Goal: Task Accomplishment & Management: Manage account settings

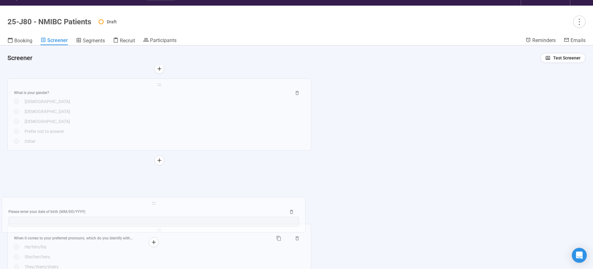
scroll to position [22, 0]
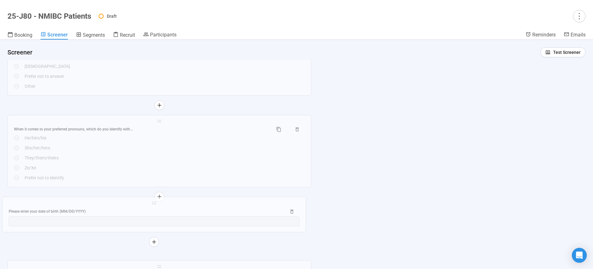
drag, startPoint x: 159, startPoint y: 103, endPoint x: 154, endPoint y: 206, distance: 103.5
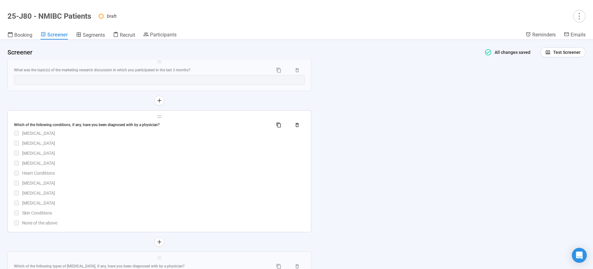
scroll to position [1523, 0]
click at [147, 183] on div "[MEDICAL_DATA]" at bounding box center [163, 181] width 283 height 7
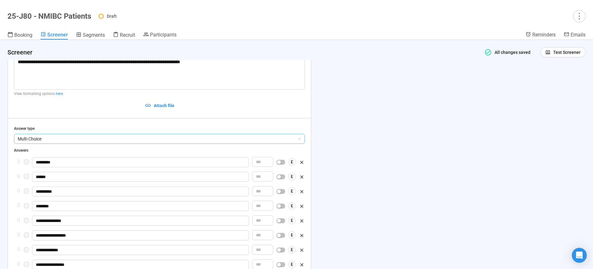
scroll to position [1481, 0]
click at [383, 145] on div "**********" at bounding box center [296, 154] width 593 height 229
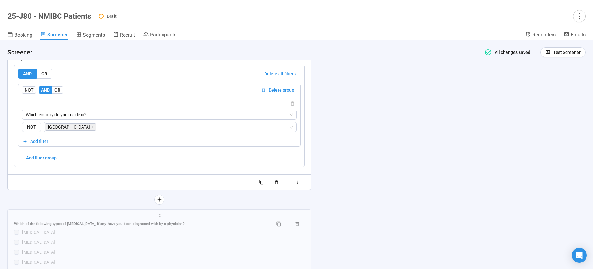
scroll to position [1772, 0]
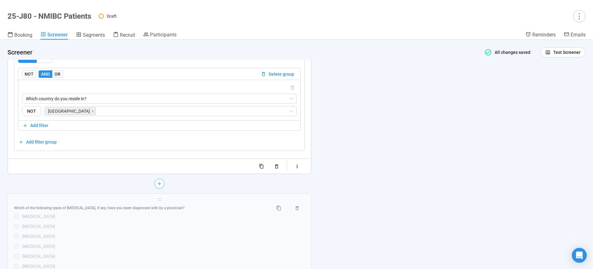
click at [161, 186] on icon "plus" at bounding box center [159, 183] width 5 height 5
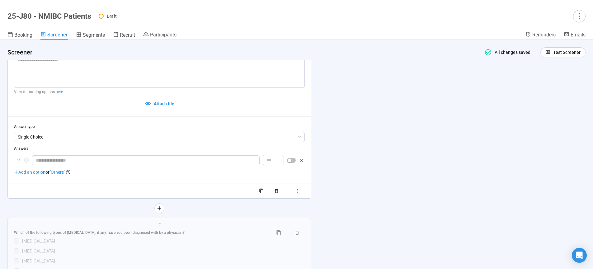
scroll to position [1624, 0]
click at [52, 140] on span "Single Choice" at bounding box center [159, 137] width 283 height 9
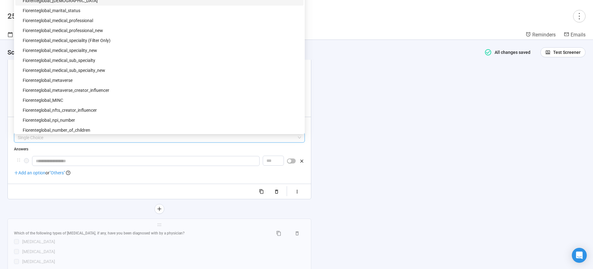
scroll to position [503, 0]
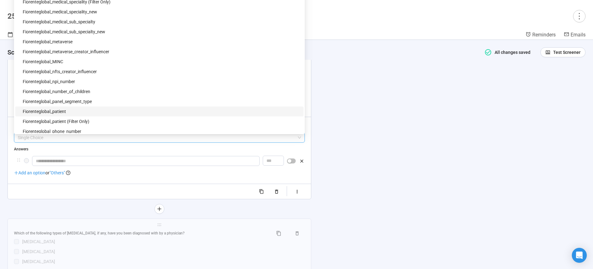
click at [59, 111] on div "fiorenteglobal_patient" at bounding box center [161, 111] width 277 height 7
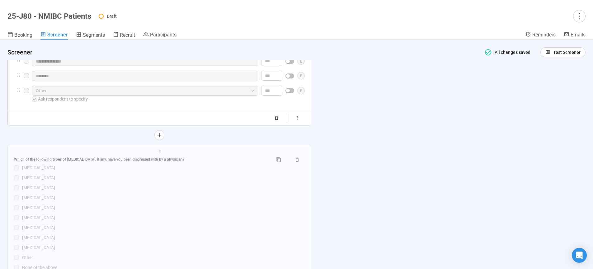
scroll to position [2968, 0]
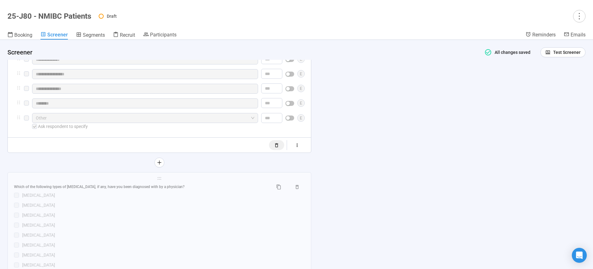
click at [279, 148] on icon "button" at bounding box center [276, 145] width 5 height 5
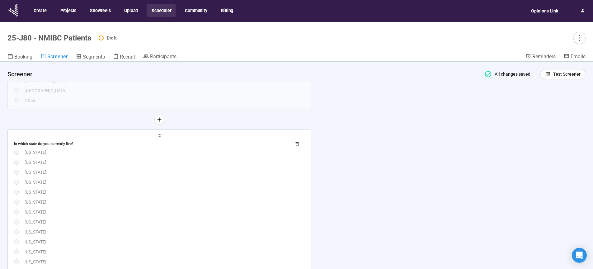
scroll to position [302, 0]
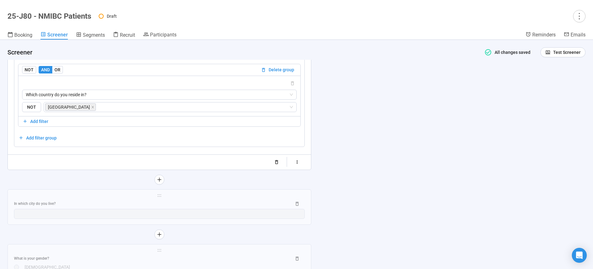
scroll to position [1209, 0]
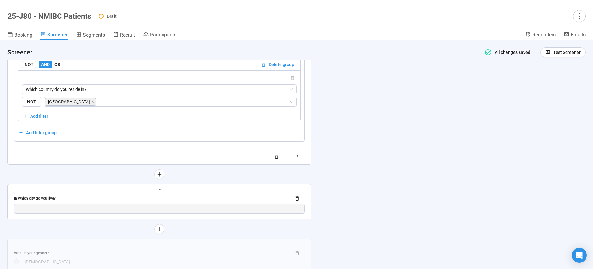
click at [199, 201] on div "In which city do you live?" at bounding box center [150, 199] width 272 height 6
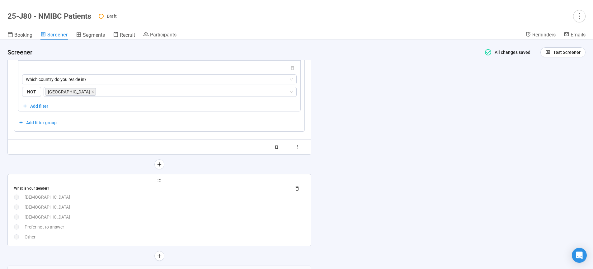
click at [200, 212] on div "What is your gender? [DEMOGRAPHIC_DATA] [DEMOGRAPHIC_DATA] [DEMOGRAPHIC_DATA] P…" at bounding box center [159, 212] width 291 height 57
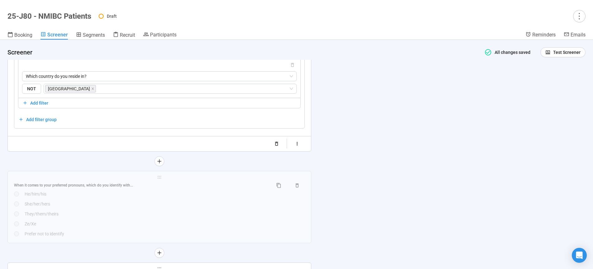
scroll to position [1218, 0]
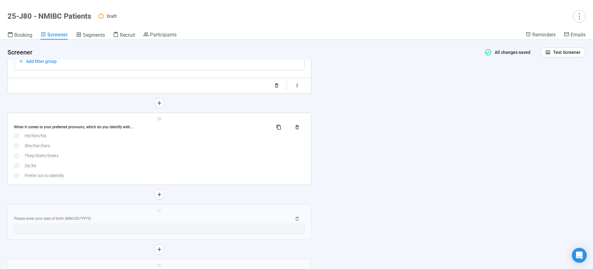
click at [215, 161] on div "When it comes to your preferred pronouns, which do you identify with... He/him/…" at bounding box center [159, 150] width 291 height 57
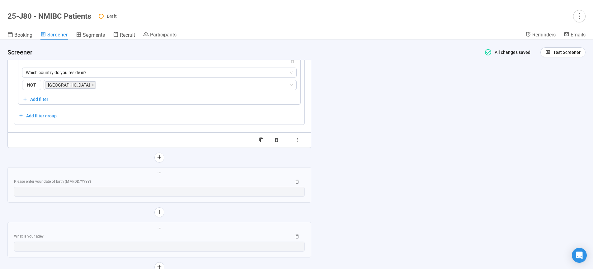
scroll to position [1305, 0]
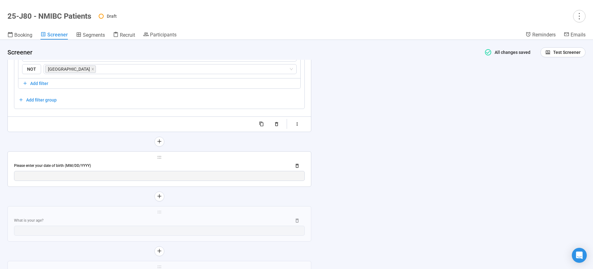
click at [189, 164] on div "Please enter your date of birth (MM/DD/YYYY)" at bounding box center [159, 166] width 291 height 10
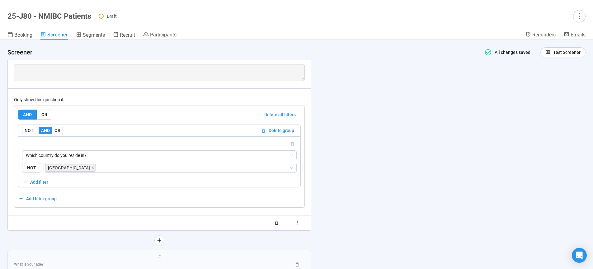
scroll to position [1343, 0]
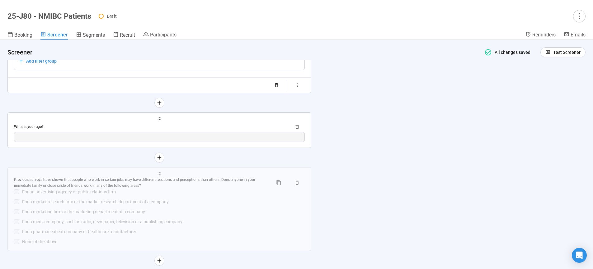
click at [198, 125] on div "What is your age?" at bounding box center [150, 127] width 272 height 6
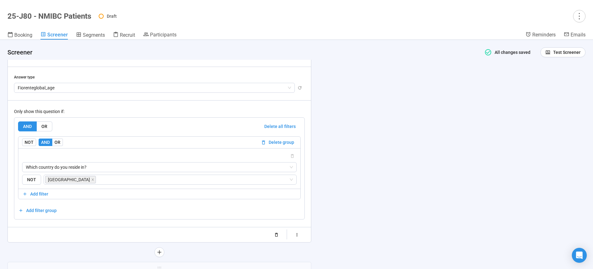
scroll to position [1332, 0]
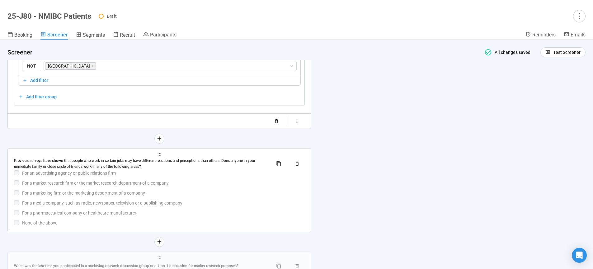
click at [204, 178] on div "Previous surveys have shown that people who work in certain jobs may have diffe…" at bounding box center [159, 192] width 291 height 68
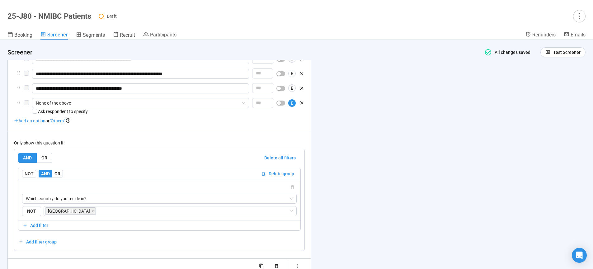
scroll to position [1390, 0]
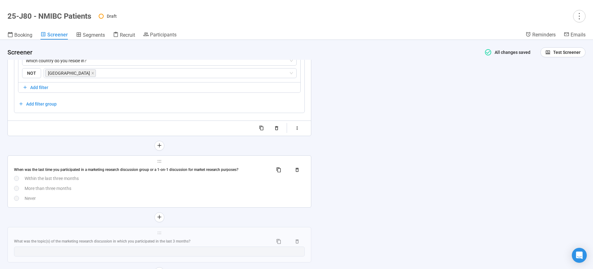
click at [183, 188] on div "More than three months" at bounding box center [165, 188] width 280 height 7
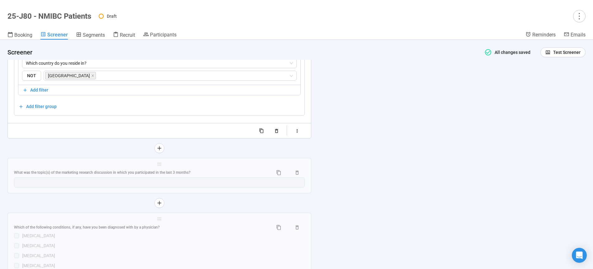
scroll to position [1574, 0]
click at [213, 172] on div "What was the topic(s) of the marketing research discussion in which you partici…" at bounding box center [141, 172] width 254 height 6
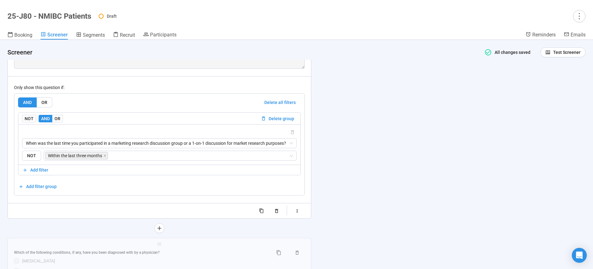
scroll to position [1612, 0]
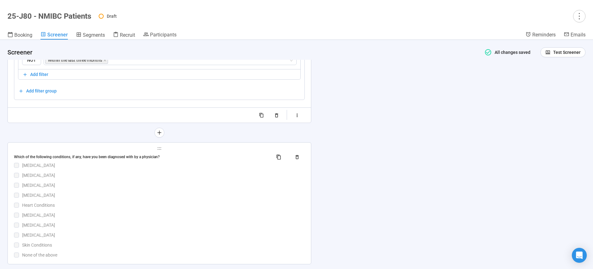
click at [182, 195] on div "[MEDICAL_DATA]" at bounding box center [163, 195] width 283 height 7
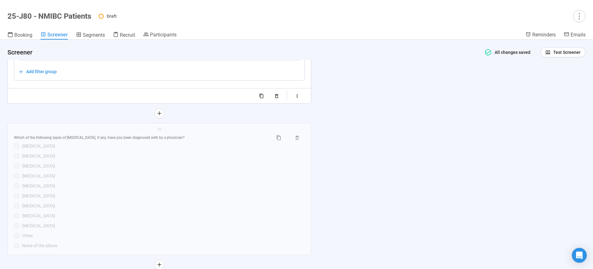
click at [182, 195] on div "Which of the following types of [MEDICAL_DATA], if any, have you been diagnosed…" at bounding box center [159, 191] width 291 height 116
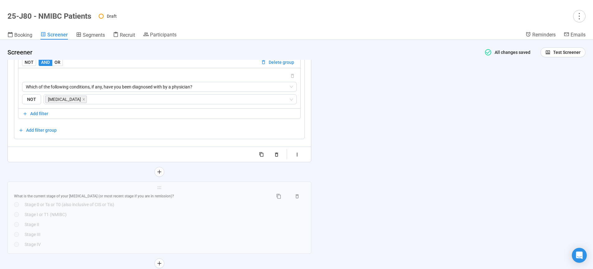
scroll to position [1947, 0]
click at [152, 223] on div "What is the current stage of your [MEDICAL_DATA] (or most recent stage if you a…" at bounding box center [159, 218] width 291 height 57
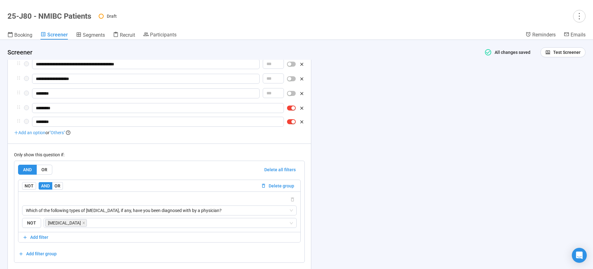
scroll to position [1968, 0]
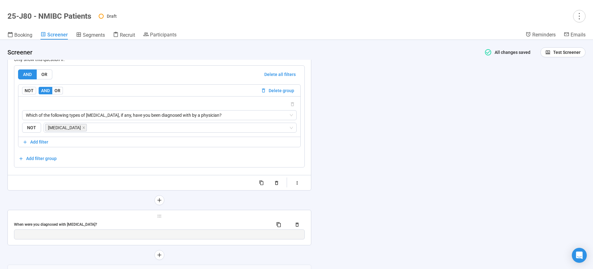
click at [194, 228] on div "When were you diagnosed with [MEDICAL_DATA]?" at bounding box center [141, 225] width 254 height 6
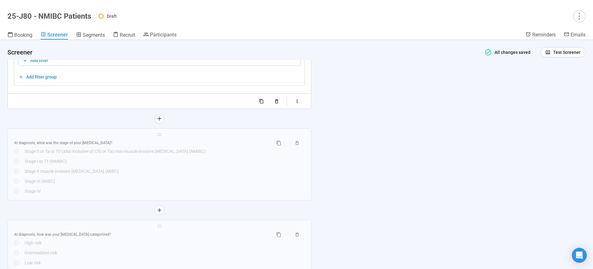
scroll to position [2065, 0]
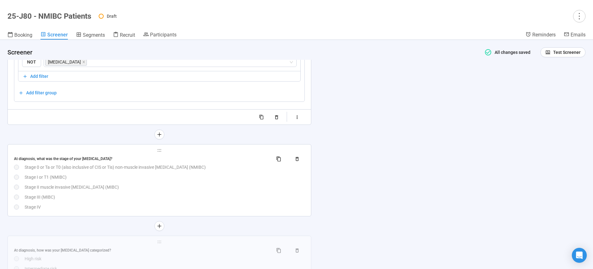
click at [182, 190] on div "Stage II muscle invasive [MEDICAL_DATA] (MIBC)" at bounding box center [165, 187] width 280 height 7
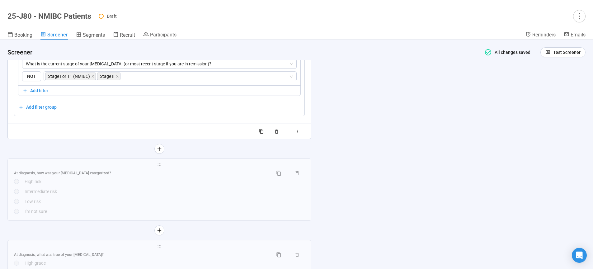
scroll to position [2172, 0]
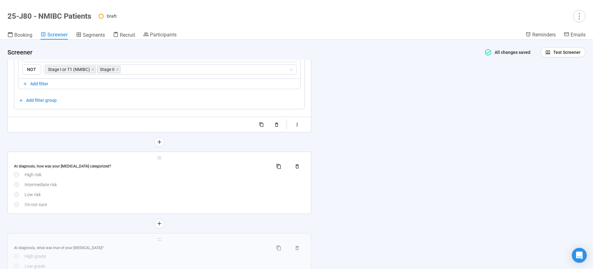
click at [181, 188] on div "Intermediate risk" at bounding box center [165, 184] width 280 height 7
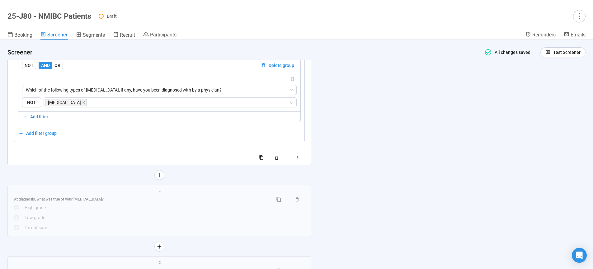
scroll to position [2217, 0]
click at [160, 220] on div "Low grade" at bounding box center [165, 217] width 280 height 7
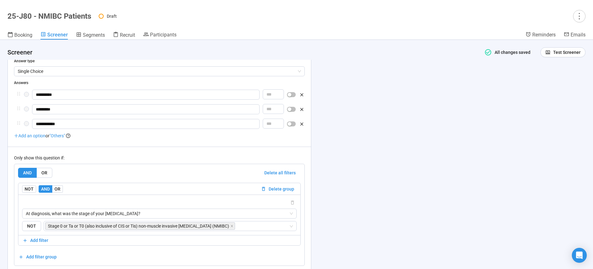
scroll to position [2164, 0]
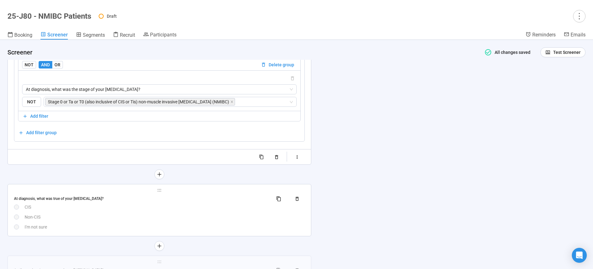
click at [169, 220] on div "Non-CIS" at bounding box center [165, 217] width 280 height 7
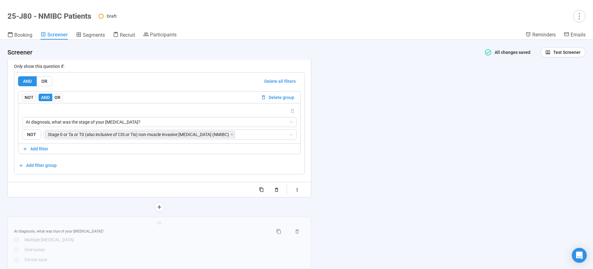
scroll to position [2330, 0]
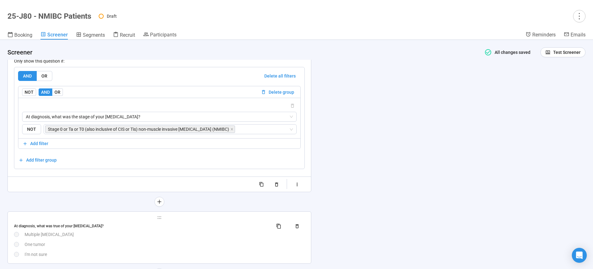
click at [192, 245] on div "At diagnosis, what was true of your [MEDICAL_DATA]? Multiple [MEDICAL_DATA] One…" at bounding box center [159, 239] width 291 height 37
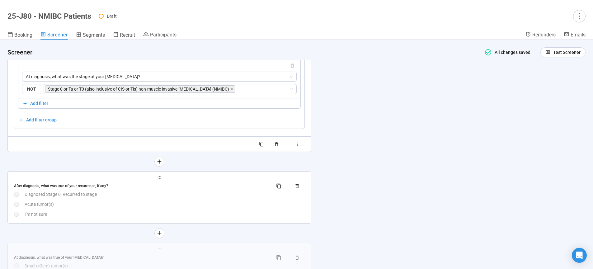
scroll to position [2442, 0]
click at [153, 205] on div "After diagnosis, what was true of your recurrence, if any? Diagnosed Stage 0, R…" at bounding box center [159, 199] width 291 height 37
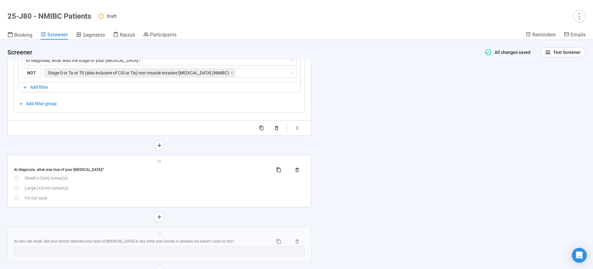
scroll to position [2535, 0]
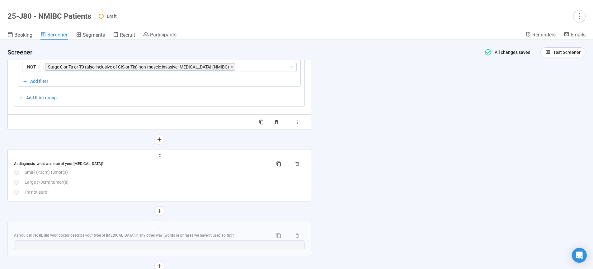
click at [143, 185] on div "Large (>3cm) tumor(s)" at bounding box center [165, 182] width 280 height 7
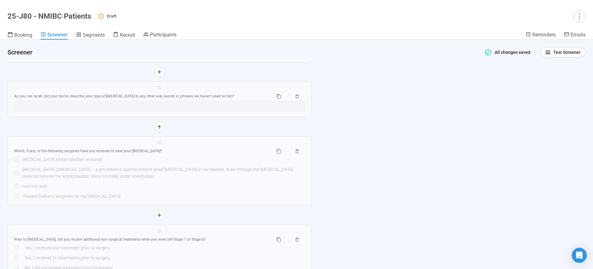
scroll to position [2679, 0]
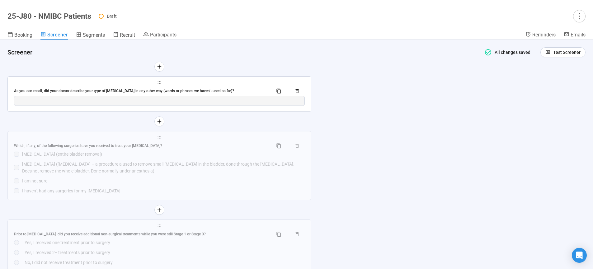
click at [187, 94] on div "As you can recall, did your doctor describe your type of [MEDICAL_DATA] in any …" at bounding box center [141, 91] width 254 height 6
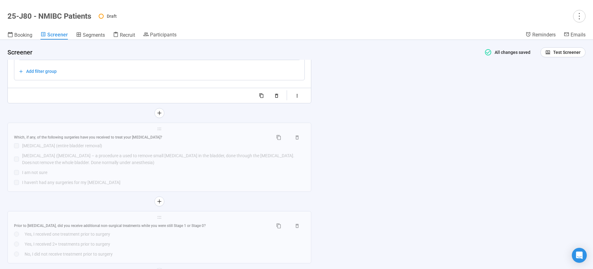
scroll to position [2719, 0]
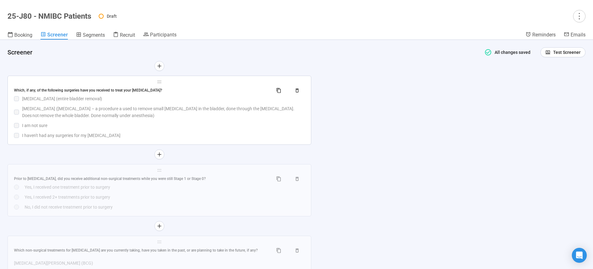
click at [175, 129] on div "I am not sure" at bounding box center [163, 125] width 283 height 7
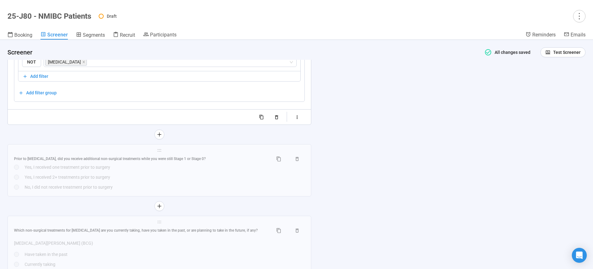
scroll to position [2811, 0]
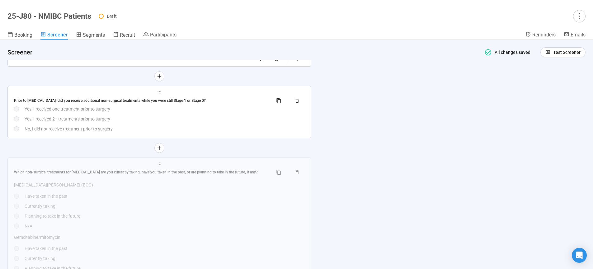
click at [161, 122] on div "Yes, I received 2+ treatments prior to surgery" at bounding box center [165, 118] width 280 height 7
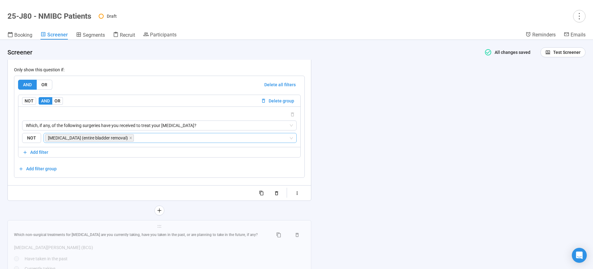
scroll to position [2813, 0]
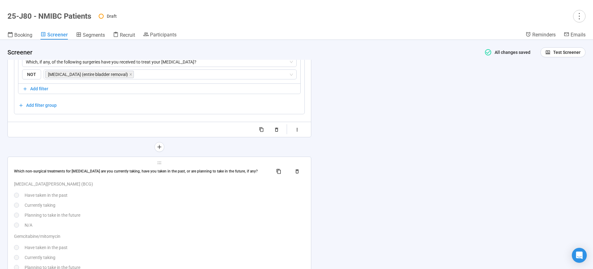
click at [174, 199] on div "Have taken in the past" at bounding box center [165, 195] width 280 height 7
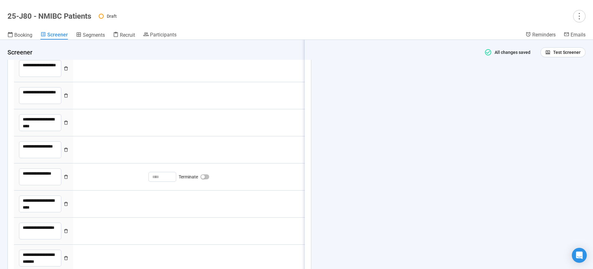
type textarea "**********"
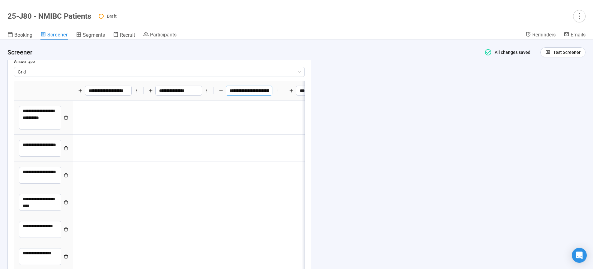
scroll to position [0, 16]
drag, startPoint x: 235, startPoint y: 96, endPoint x: 274, endPoint y: 97, distance: 38.9
click at [272, 96] on input "**********" at bounding box center [249, 91] width 47 height 10
drag, startPoint x: 301, startPoint y: 97, endPoint x: 335, endPoint y: 97, distance: 33.3
click at [335, 96] on input "***" at bounding box center [319, 91] width 47 height 10
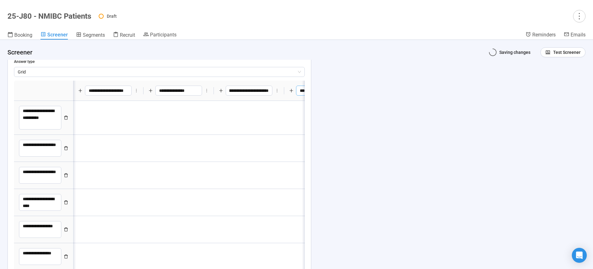
scroll to position [0, 90]
click at [339, 109] on div "**********" at bounding box center [296, 154] width 593 height 229
drag, startPoint x: 118, startPoint y: 93, endPoint x: 60, endPoint y: 93, distance: 57.3
click at [136, 93] on input "**********" at bounding box center [159, 91] width 47 height 10
click at [52, 265] on textarea "**********" at bounding box center [40, 256] width 42 height 17
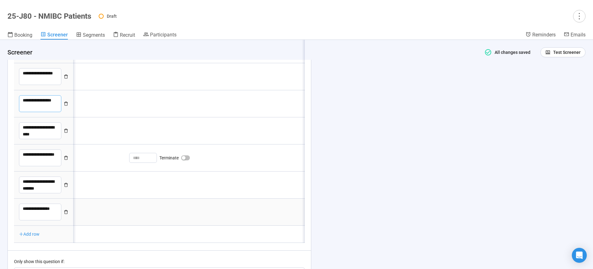
scroll to position [2929, 0]
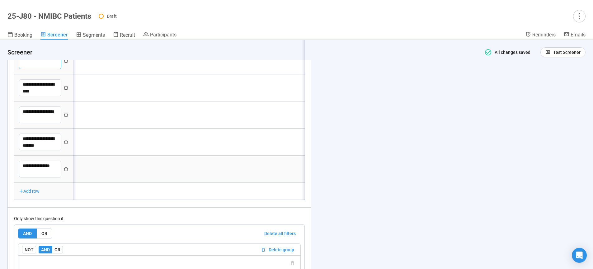
click at [66, 171] on icon "delete" at bounding box center [66, 169] width 4 height 4
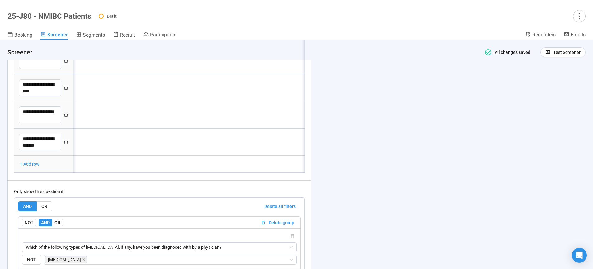
click at [362, 164] on div "**********" at bounding box center [296, 154] width 593 height 229
click at [384, 158] on div "**********" at bounding box center [296, 154] width 593 height 229
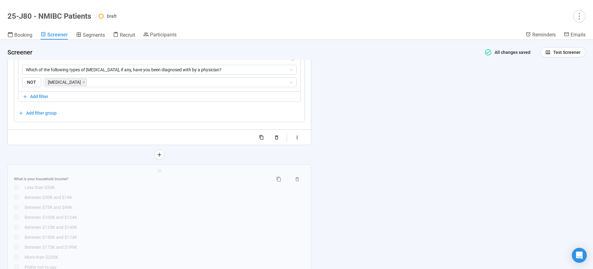
scroll to position [3146, 0]
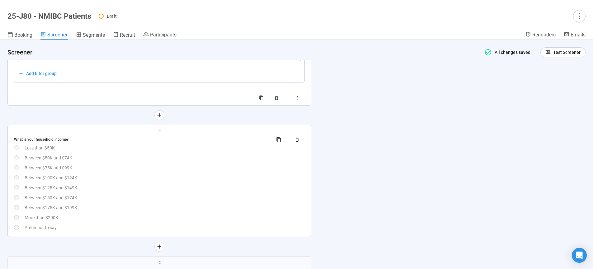
click at [172, 171] on div "Between $75K and $99K" at bounding box center [165, 167] width 280 height 7
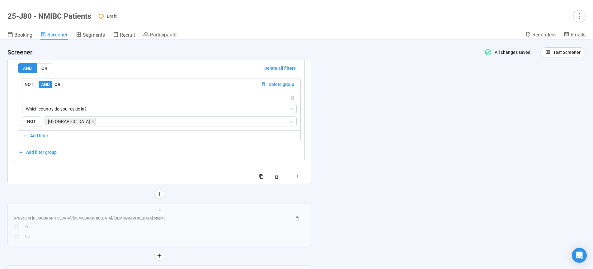
scroll to position [3443, 0]
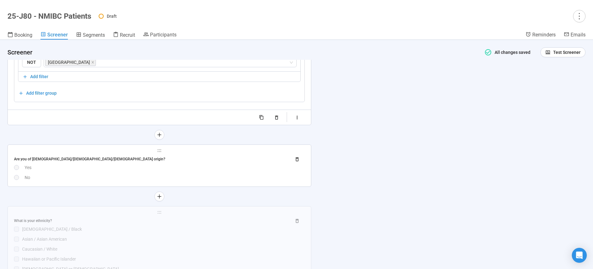
click at [193, 171] on div "Yes" at bounding box center [165, 167] width 280 height 7
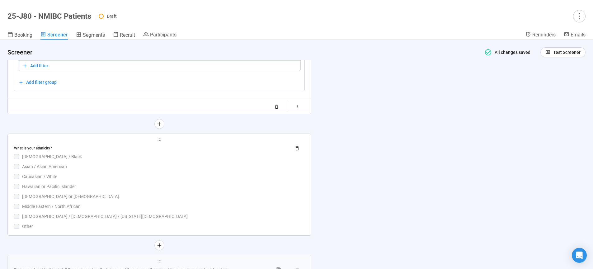
click at [193, 186] on div "What is your ethnicity? [DEMOGRAPHIC_DATA] / [DEMOGRAPHIC_DATA] / [DEMOGRAPHIC_…" at bounding box center [159, 186] width 291 height 87
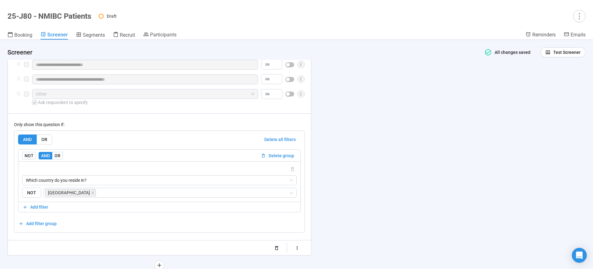
scroll to position [3598, 0]
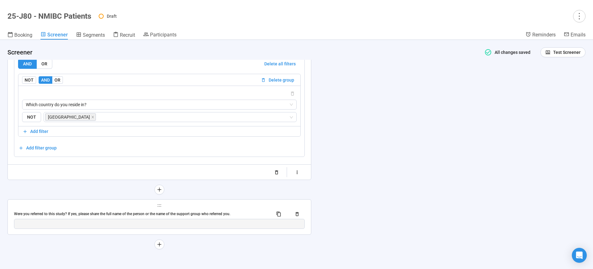
click at [210, 212] on div "Were you referred to this study? If yes, please share the full name of the pers…" at bounding box center [141, 214] width 254 height 6
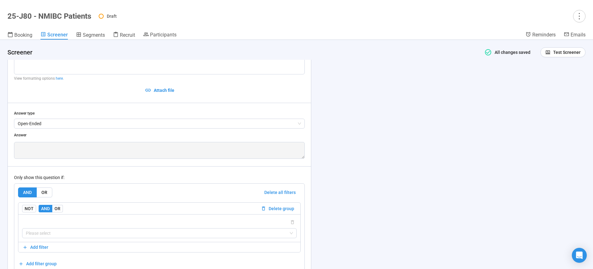
scroll to position [3536, 0]
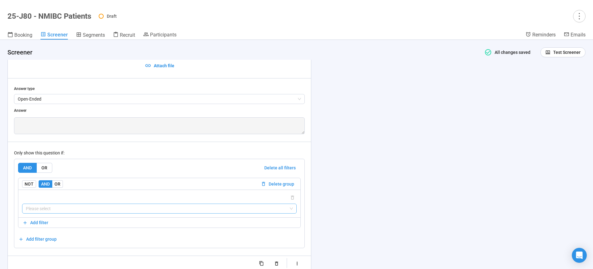
click at [127, 213] on input "search" at bounding box center [159, 208] width 267 height 9
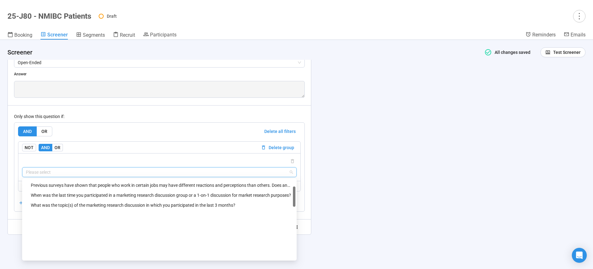
scroll to position [89, 0]
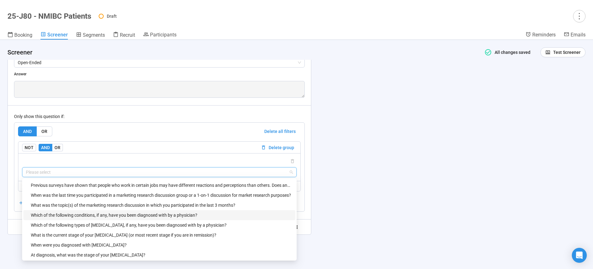
click at [83, 216] on div "Which of the following conditions, if any, have you been diagnosed with by a ph…" at bounding box center [161, 215] width 261 height 7
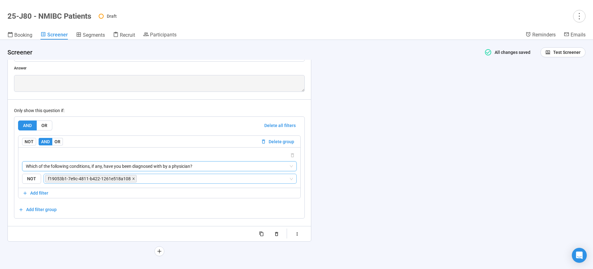
click at [132, 180] on icon "close" at bounding box center [133, 178] width 3 height 3
click at [138, 182] on input "search" at bounding box center [213, 178] width 151 height 7
click at [363, 188] on div "**********" at bounding box center [296, 154] width 593 height 229
click at [149, 182] on input "search" at bounding box center [168, 178] width 241 height 7
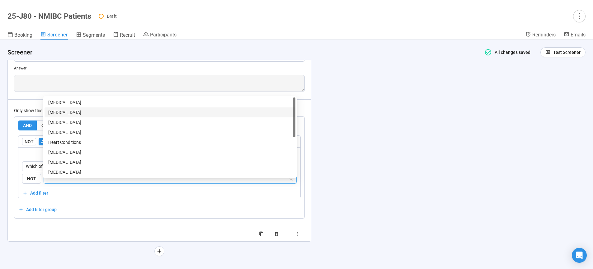
click at [56, 113] on div "[MEDICAL_DATA]" at bounding box center [169, 112] width 243 height 7
click at [385, 169] on div "**********" at bounding box center [296, 154] width 593 height 229
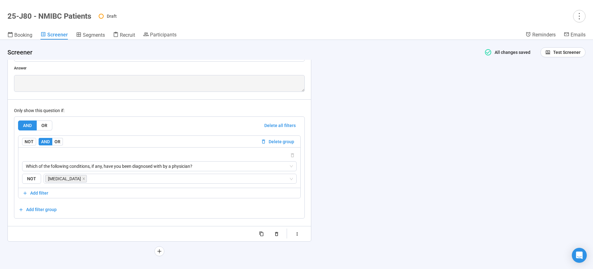
click at [384, 170] on div "**********" at bounding box center [296, 154] width 593 height 229
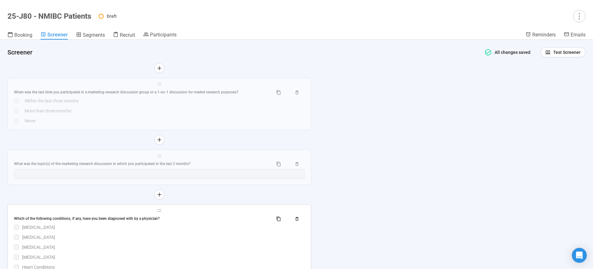
scroll to position [1168, 0]
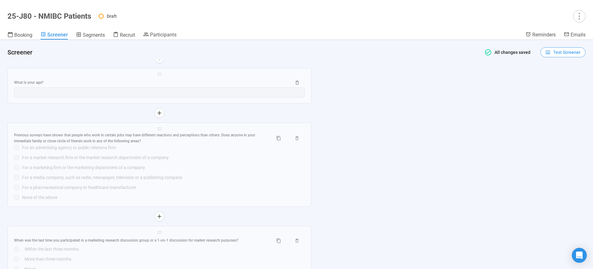
click at [555, 51] on span "Test Screener" at bounding box center [566, 52] width 27 height 7
click at [554, 83] on link "Test screener" at bounding box center [554, 84] width 26 height 5
click at [554, 85] on div "**********" at bounding box center [296, 154] width 593 height 229
click at [553, 51] on span "Test Screener" at bounding box center [566, 52] width 27 height 7
click at [551, 87] on link "Test screener" at bounding box center [554, 84] width 26 height 5
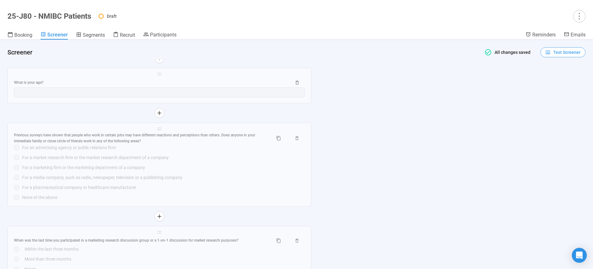
click at [554, 55] on span "Test Screener" at bounding box center [566, 52] width 27 height 7
click at [552, 87] on link "Test screener" at bounding box center [554, 84] width 26 height 5
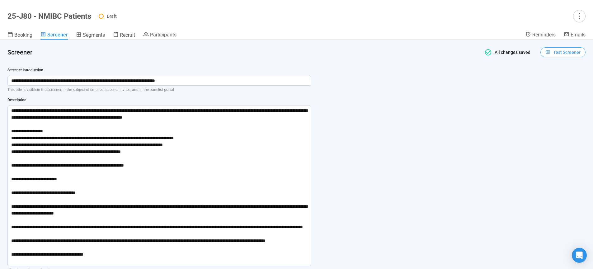
scroll to position [0, 0]
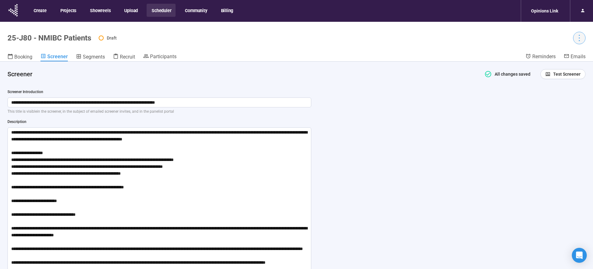
click at [579, 41] on icon "more" at bounding box center [579, 38] width 1 height 7
click at [570, 61] on span "Set active" at bounding box center [563, 61] width 20 height 5
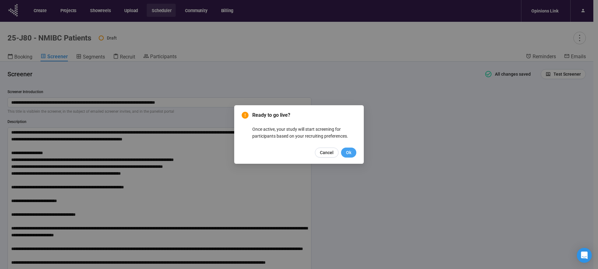
click at [348, 152] on span "Ok" at bounding box center [348, 152] width 5 height 7
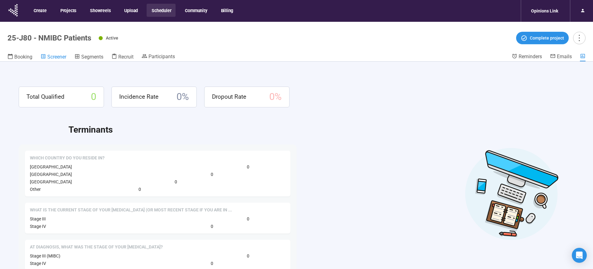
click at [54, 54] on span "Screener" at bounding box center [56, 57] width 19 height 6
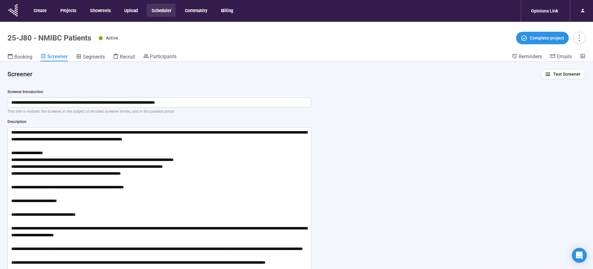
click at [160, 9] on button "Scheduler" at bounding box center [161, 10] width 29 height 13
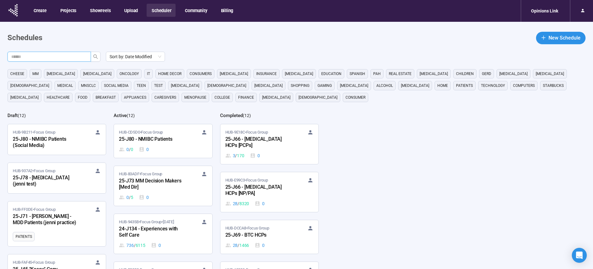
click at [79, 58] on input "text" at bounding box center [46, 56] width 71 height 7
type input "**"
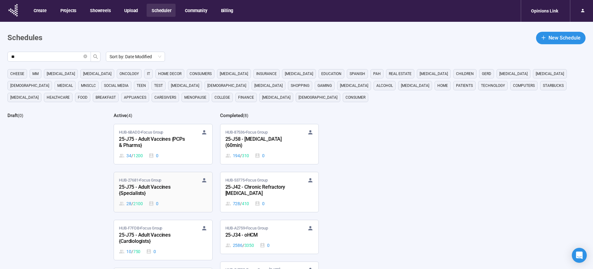
click at [141, 187] on div "25-J75 - Adult Vaccines {Specialists}" at bounding box center [153, 190] width 68 height 14
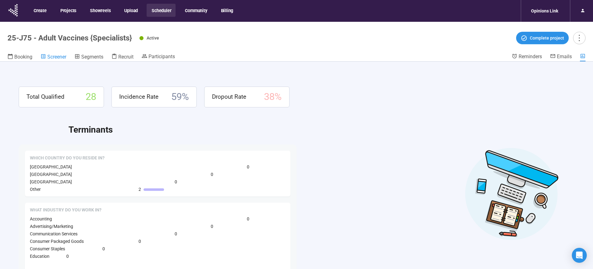
click at [55, 59] on span "Screener" at bounding box center [56, 57] width 19 height 6
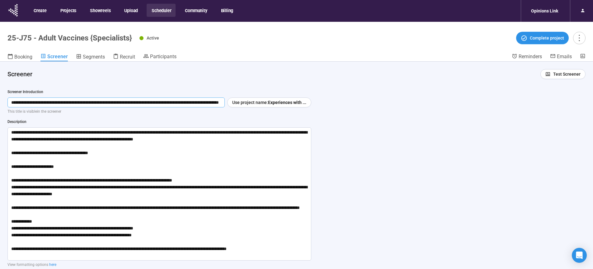
scroll to position [0, 55]
drag, startPoint x: 69, startPoint y: 101, endPoint x: 262, endPoint y: 102, distance: 192.7
click at [225, 102] on input "**********" at bounding box center [116, 102] width 218 height 10
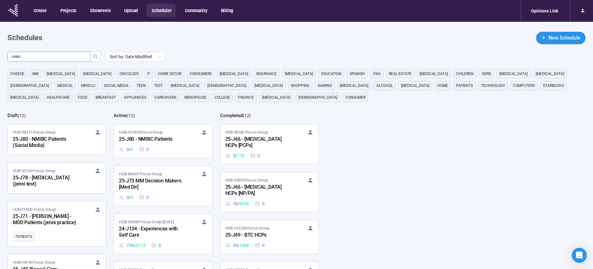
click at [46, 58] on input "text" at bounding box center [46, 56] width 71 height 7
type input "**"
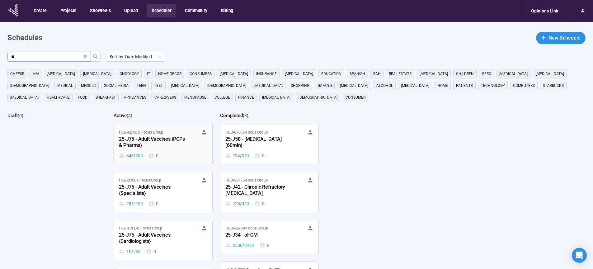
click at [155, 142] on div "25-J75 - Adult Vaccines {PCPs & Pharms}" at bounding box center [153, 142] width 68 height 14
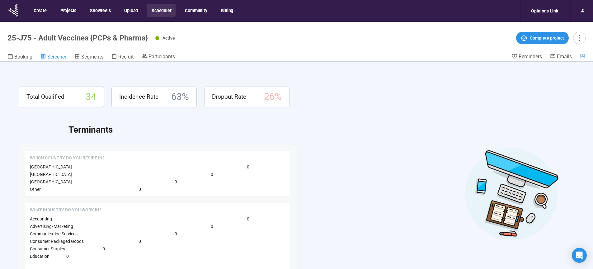
click at [46, 58] on icon at bounding box center [43, 57] width 6 height 6
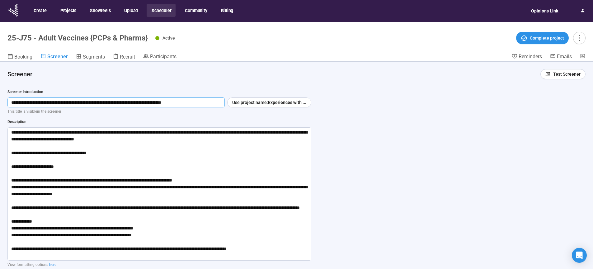
drag, startPoint x: 69, startPoint y: 102, endPoint x: 210, endPoint y: 103, distance: 141.0
click at [210, 103] on input "**********" at bounding box center [115, 102] width 217 height 10
drag, startPoint x: 68, startPoint y: 102, endPoint x: 212, endPoint y: 104, distance: 144.2
click at [212, 104] on input "**********" at bounding box center [115, 102] width 217 height 10
click at [165, 11] on button "Scheduler" at bounding box center [161, 10] width 29 height 13
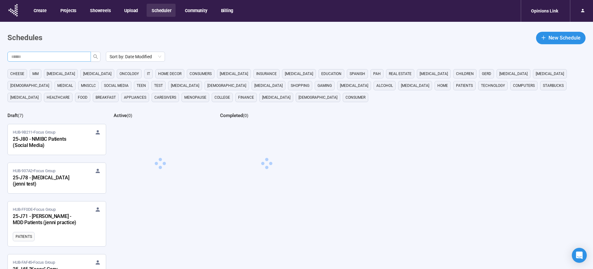
click at [35, 53] on input "text" at bounding box center [46, 56] width 71 height 7
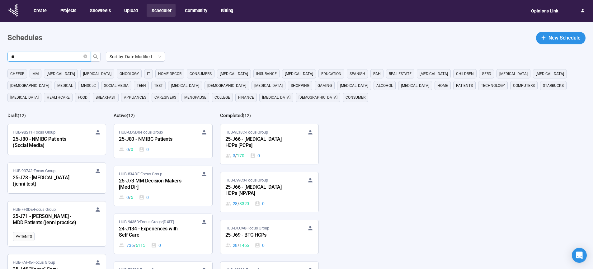
type input "**"
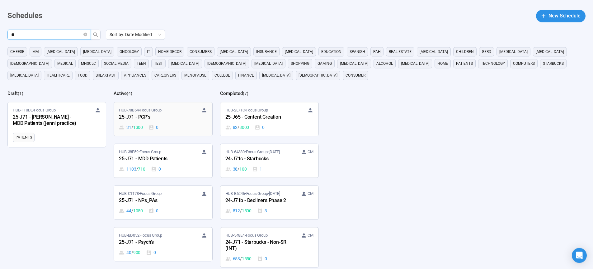
scroll to position [34, 0]
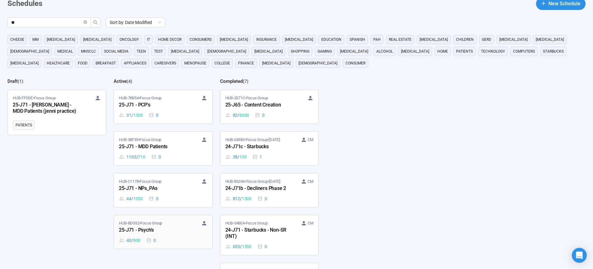
click at [139, 232] on div "25-J71 - Psych's" at bounding box center [153, 230] width 68 height 8
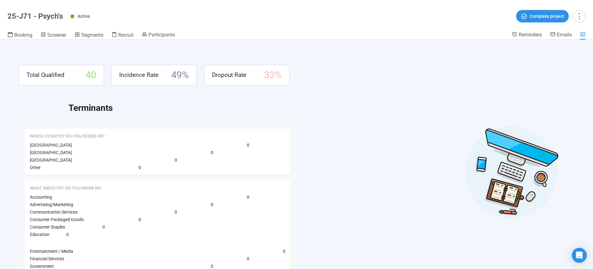
click at [181, 36] on div "Booking Screener Segments Recruit Participants" at bounding box center [259, 35] width 504 height 8
click at [168, 36] on span "Participants" at bounding box center [161, 35] width 26 height 6
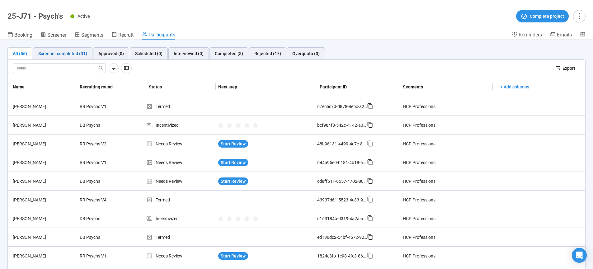
click at [71, 55] on div "Screener completed (31)" at bounding box center [62, 53] width 49 height 7
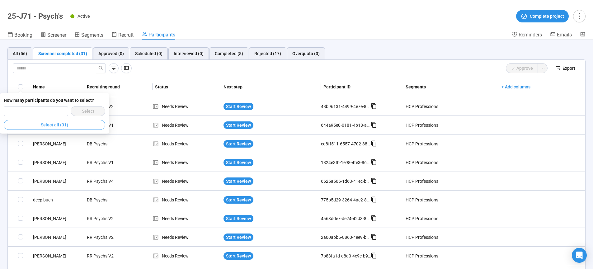
click at [41, 125] on button "Select all (31)" at bounding box center [54, 125] width 101 height 10
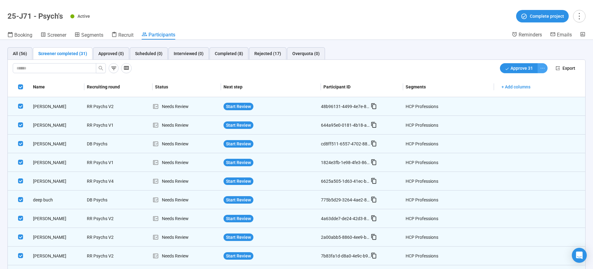
click at [540, 68] on icon "ellipsis" at bounding box center [542, 68] width 5 height 5
click at [509, 90] on span "Decline" at bounding box center [518, 90] width 40 height 7
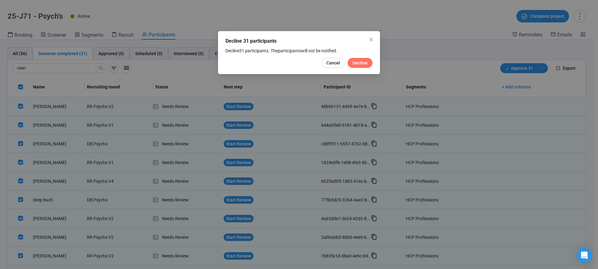
click at [367, 63] on span "Decline" at bounding box center [359, 62] width 15 height 7
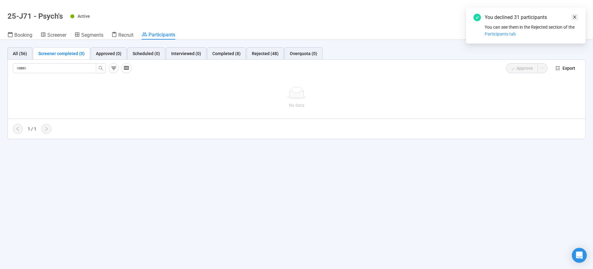
click at [576, 17] on icon "close" at bounding box center [575, 17] width 4 height 4
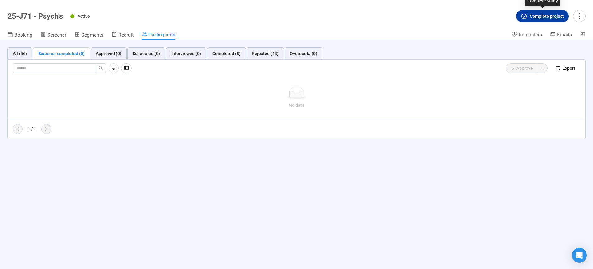
click at [545, 17] on span "Complete project" at bounding box center [547, 16] width 34 height 7
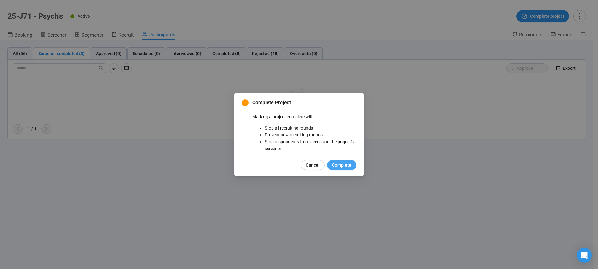
click at [344, 166] on span "Complete" at bounding box center [341, 165] width 19 height 7
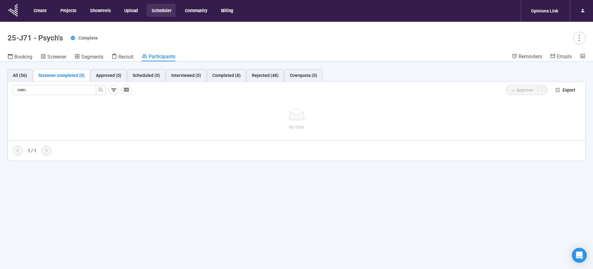
click at [161, 8] on button "Scheduler" at bounding box center [161, 10] width 29 height 13
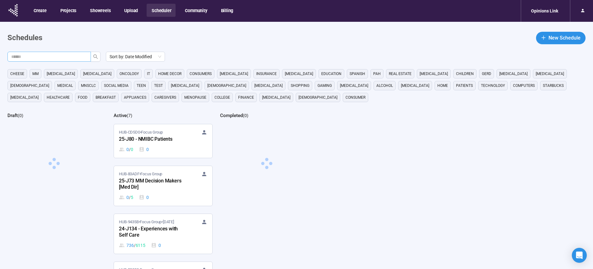
click at [32, 58] on input "text" at bounding box center [46, 56] width 71 height 7
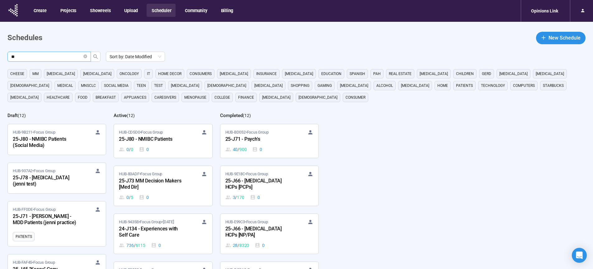
type input "**"
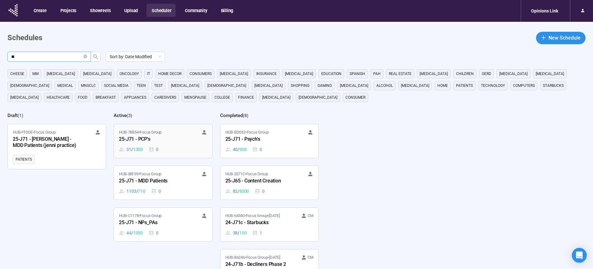
click at [149, 139] on div "25-J71 - PCP's" at bounding box center [153, 139] width 68 height 8
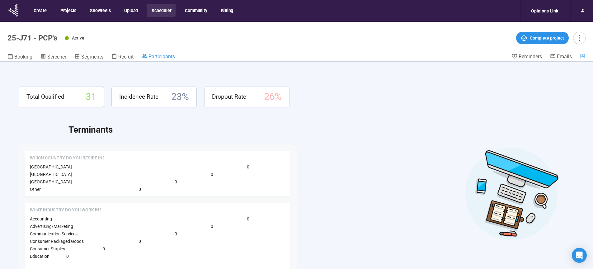
click at [164, 56] on span "Participants" at bounding box center [161, 57] width 26 height 6
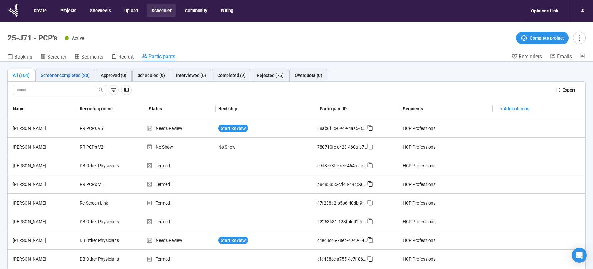
click at [76, 75] on div "Screener completed (20)" at bounding box center [65, 75] width 49 height 7
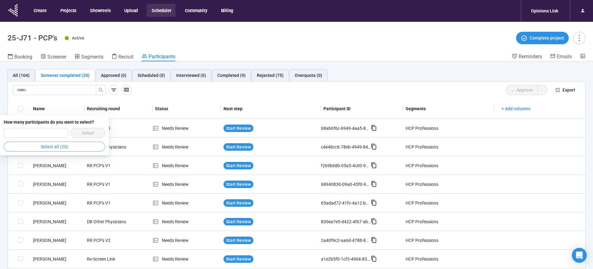
click at [58, 148] on span "Select all (20)" at bounding box center [54, 146] width 27 height 7
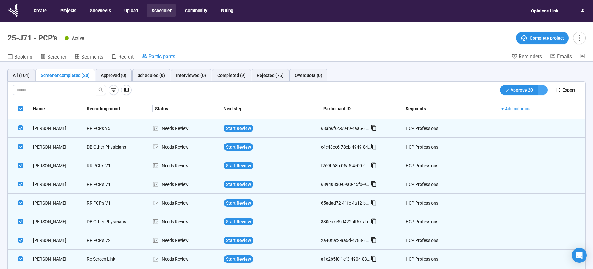
click at [540, 90] on icon "ellipsis" at bounding box center [542, 89] width 5 height 5
click at [508, 113] on span "Decline" at bounding box center [518, 112] width 40 height 7
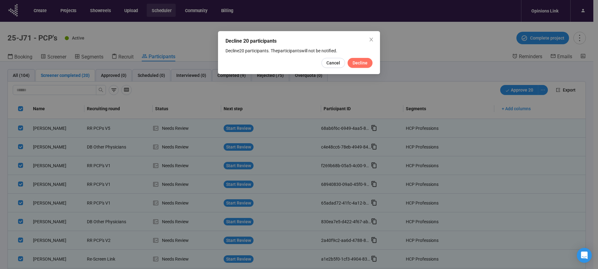
click at [365, 64] on span "Decline" at bounding box center [359, 62] width 15 height 7
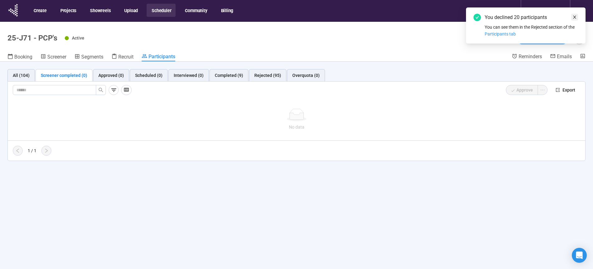
click at [575, 16] on icon "close" at bounding box center [575, 17] width 4 height 4
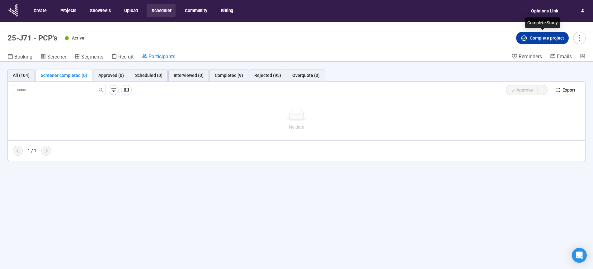
click at [530, 38] on span "Complete project" at bounding box center [542, 38] width 43 height 7
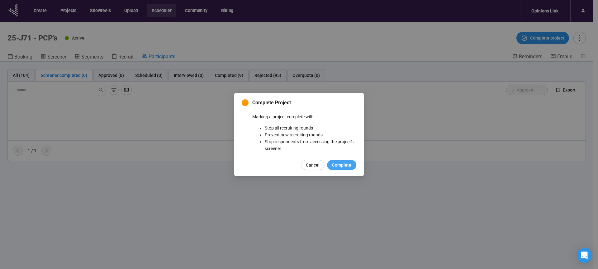
click at [345, 166] on span "Complete" at bounding box center [341, 165] width 19 height 7
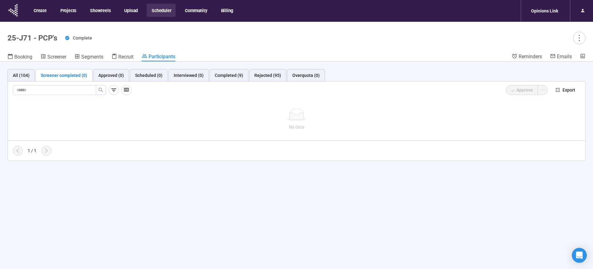
click at [160, 12] on button "Scheduler" at bounding box center [161, 10] width 29 height 13
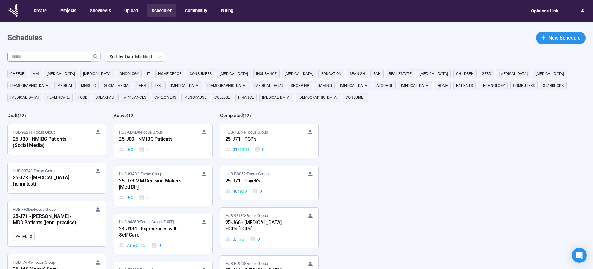
click at [57, 57] on input "text" at bounding box center [46, 56] width 71 height 7
type input "**"
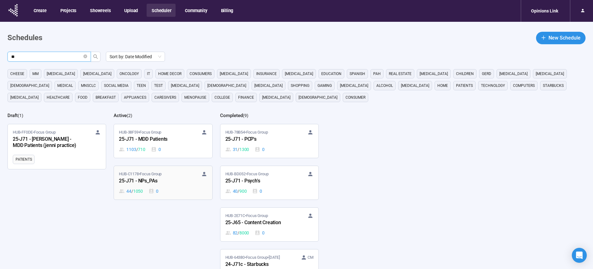
click at [139, 184] on div "25-J71 - NPs_PAs" at bounding box center [153, 181] width 68 height 8
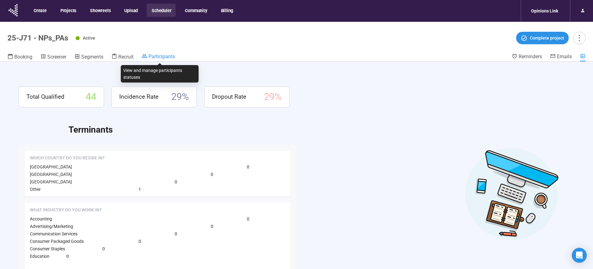
click at [156, 58] on span "Participants" at bounding box center [161, 57] width 26 height 6
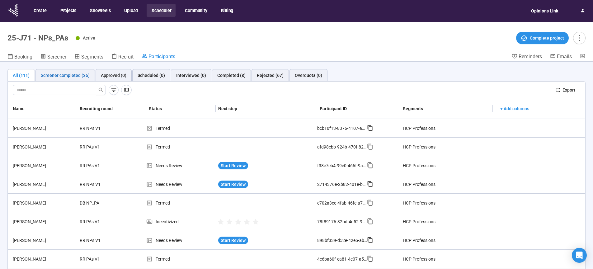
click at [76, 75] on div "Screener completed (36)" at bounding box center [65, 75] width 49 height 7
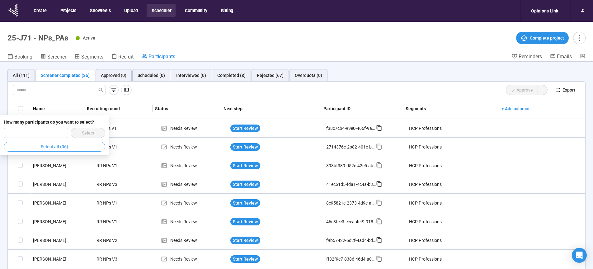
click at [43, 148] on span "Select all (36)" at bounding box center [54, 146] width 27 height 7
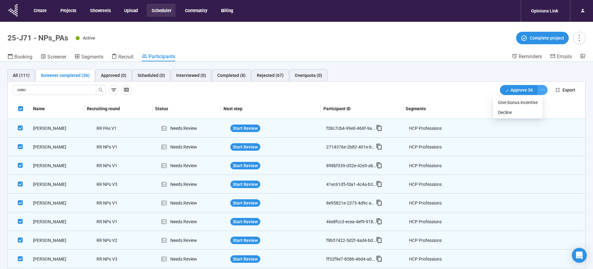
click at [540, 91] on icon "ellipsis" at bounding box center [542, 89] width 5 height 5
click at [507, 112] on span "Decline" at bounding box center [518, 112] width 40 height 7
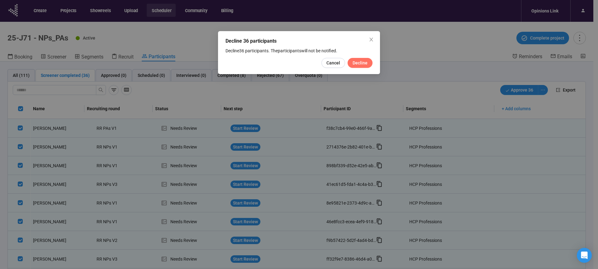
click at [360, 63] on span "Decline" at bounding box center [359, 62] width 15 height 7
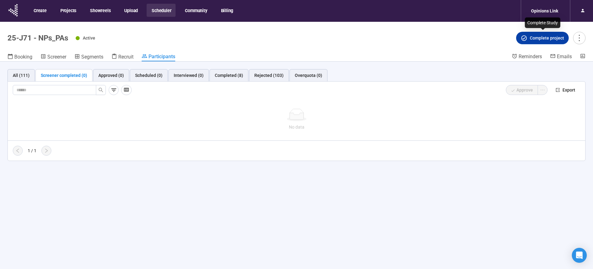
click at [536, 37] on span "Complete project" at bounding box center [547, 38] width 34 height 7
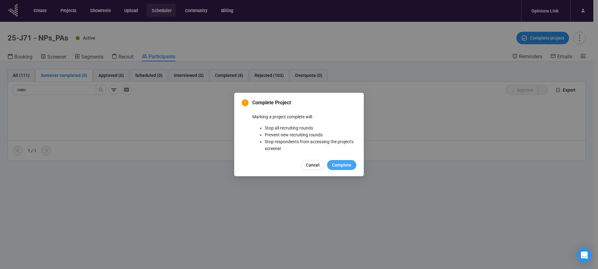
click at [339, 164] on span "Complete" at bounding box center [341, 165] width 19 height 7
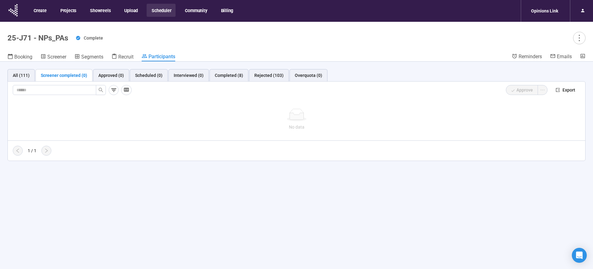
click at [160, 11] on button "Scheduler" at bounding box center [161, 10] width 29 height 13
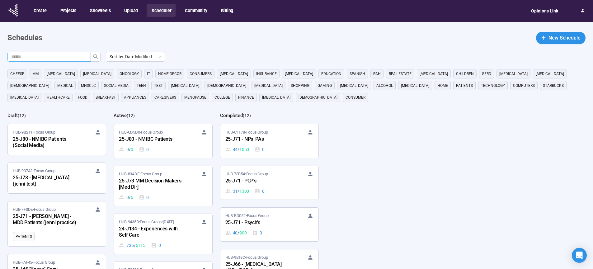
click at [43, 56] on input "text" at bounding box center [46, 56] width 71 height 7
type input "**"
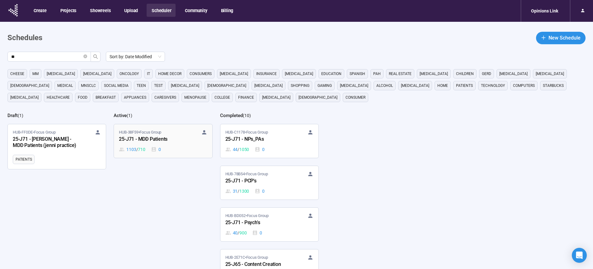
click at [153, 140] on div "25-J71 - MDD Patients" at bounding box center [153, 139] width 68 height 8
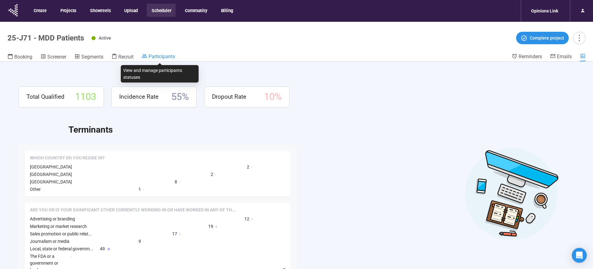
click at [163, 54] on span "Participants" at bounding box center [161, 57] width 26 height 6
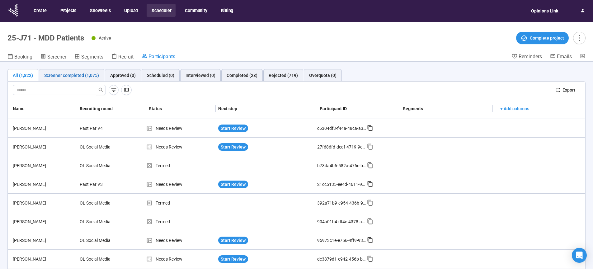
click at [79, 74] on div "Screener completed (1,075)" at bounding box center [71, 75] width 55 height 7
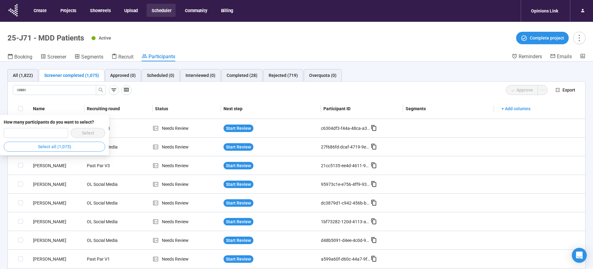
click at [40, 147] on span "Select all (1,075)" at bounding box center [54, 146] width 33 height 7
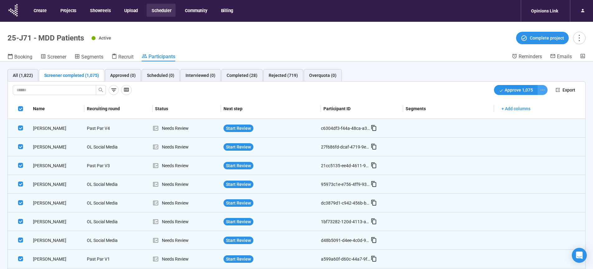
click at [540, 89] on icon "ellipsis" at bounding box center [542, 89] width 5 height 5
click at [503, 113] on span "Decline" at bounding box center [518, 112] width 40 height 7
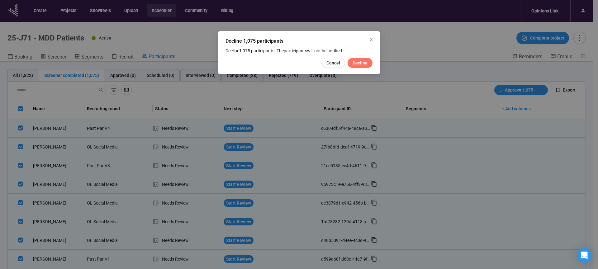
click at [358, 66] on span "Decline" at bounding box center [359, 62] width 15 height 7
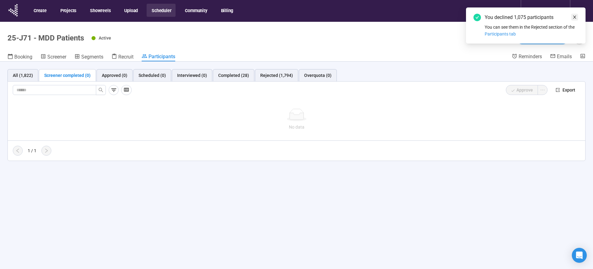
click at [575, 18] on icon "close" at bounding box center [575, 17] width 4 height 4
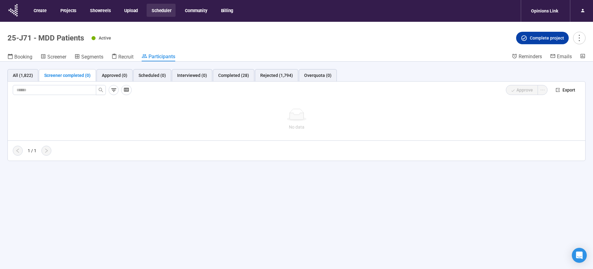
click at [534, 40] on span "Complete project" at bounding box center [547, 38] width 34 height 7
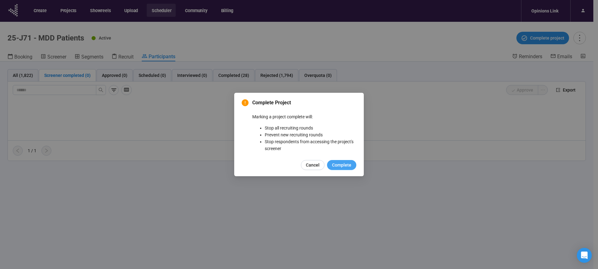
click at [342, 165] on span "Complete" at bounding box center [341, 165] width 19 height 7
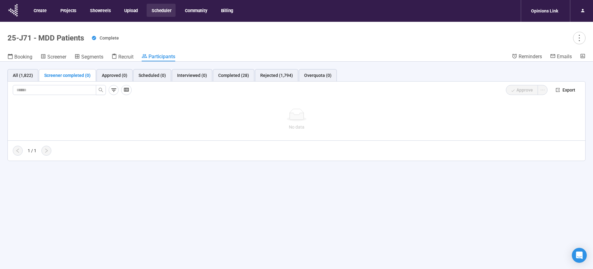
click at [161, 11] on button "Scheduler" at bounding box center [161, 10] width 29 height 13
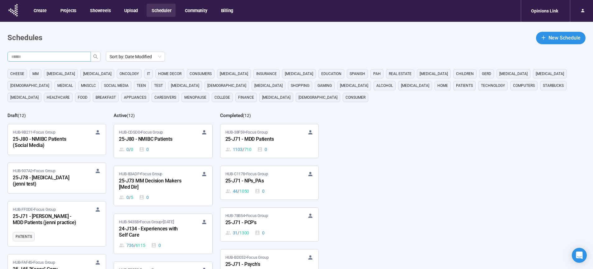
click at [31, 58] on input "text" at bounding box center [46, 56] width 71 height 7
type input "**"
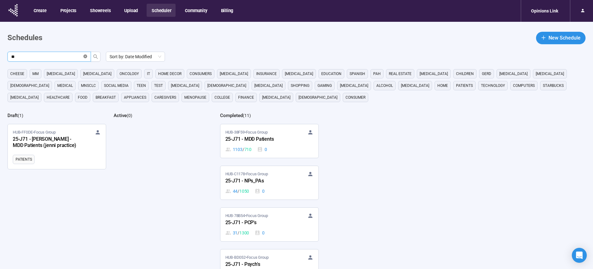
click at [85, 57] on icon "close-circle" at bounding box center [85, 56] width 4 height 4
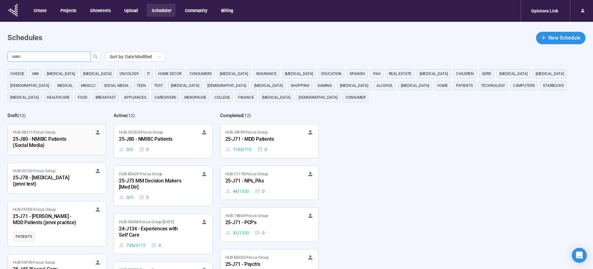
click at [64, 145] on div "25-J80 - NMIBC Patients (Social Media)" at bounding box center [47, 142] width 68 height 14
click at [52, 139] on div "25-J80 - NMIBC Patients (Social Media)" at bounding box center [47, 142] width 68 height 14
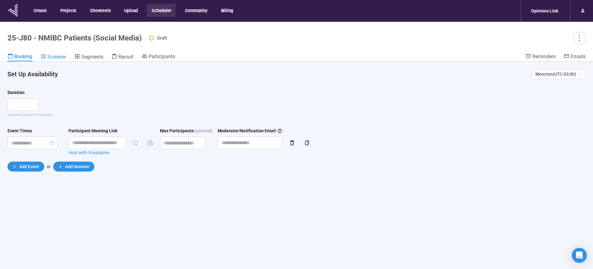
click at [52, 57] on span "Screener" at bounding box center [56, 57] width 19 height 6
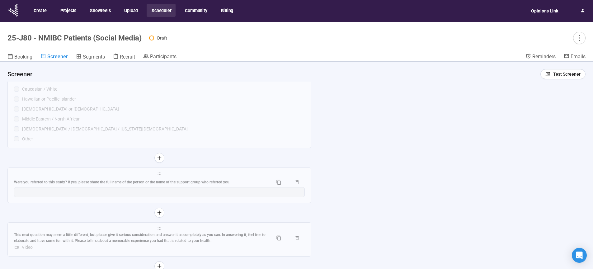
scroll to position [3169, 0]
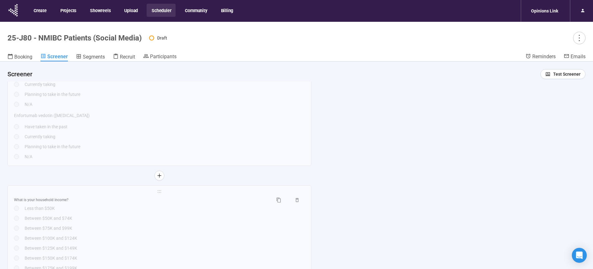
click at [163, 11] on button "Scheduler" at bounding box center [161, 10] width 29 height 13
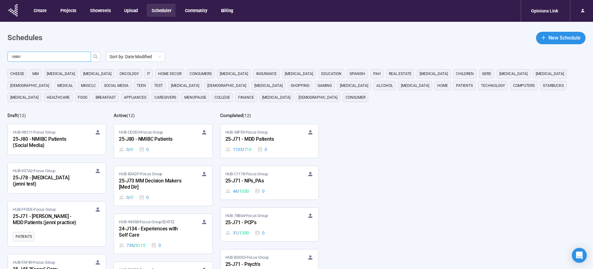
click at [68, 56] on input "text" at bounding box center [46, 56] width 71 height 7
type input "**"
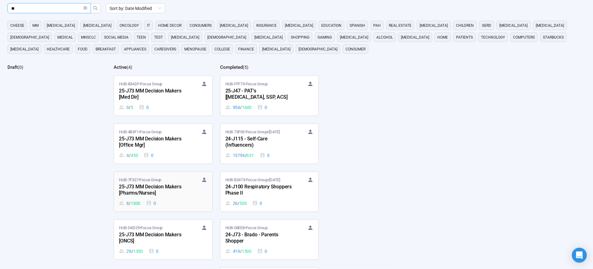
scroll to position [52, 0]
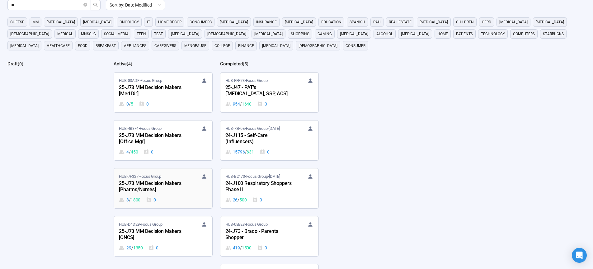
click at [153, 181] on div "25-J73 MM Decision Makers [Pharms/Nurses]" at bounding box center [153, 187] width 68 height 14
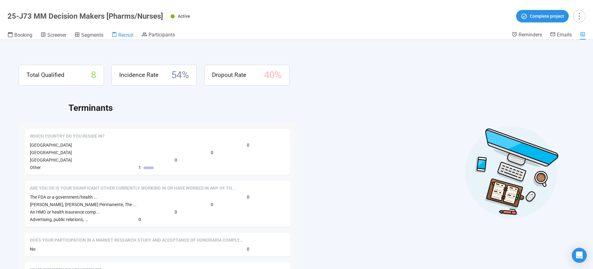
click at [125, 34] on span "Recruit" at bounding box center [125, 35] width 15 height 6
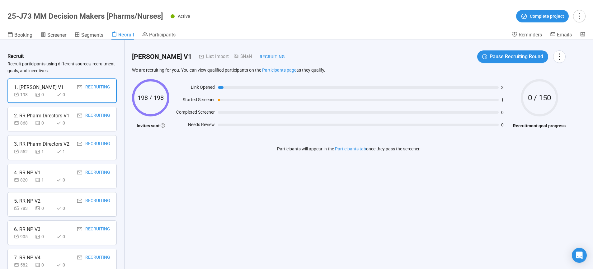
scroll to position [170, 0]
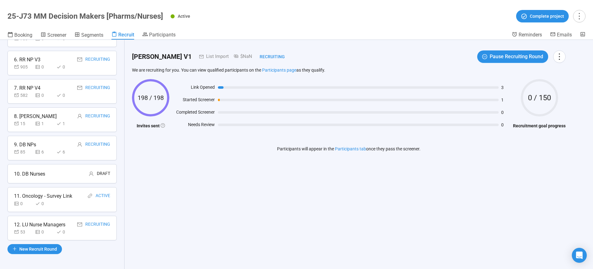
click at [40, 223] on div "12. LU Nurse Managers" at bounding box center [39, 225] width 51 height 8
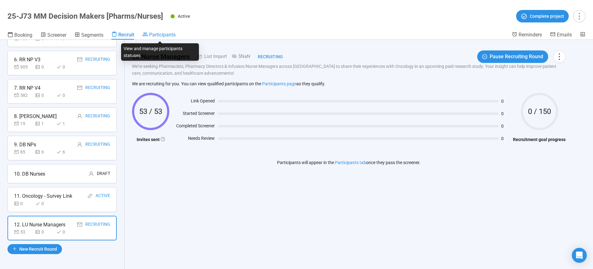
scroll to position [0, 0]
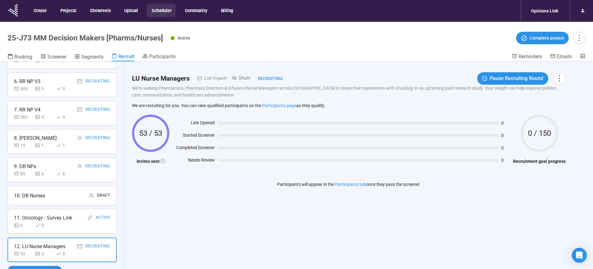
click at [163, 12] on button "Scheduler" at bounding box center [161, 10] width 29 height 13
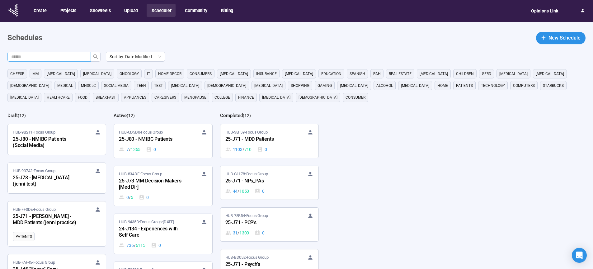
click at [59, 60] on span at bounding box center [48, 57] width 83 height 10
type input "**"
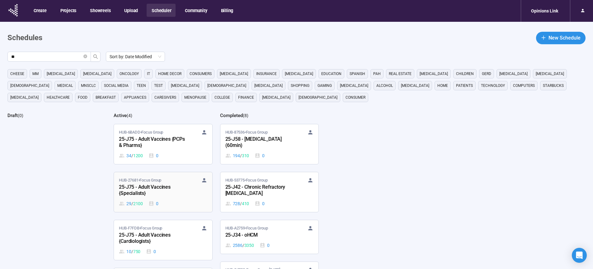
click at [136, 197] on div "25-J75 - Adult Vaccines {Specialists}" at bounding box center [153, 190] width 68 height 14
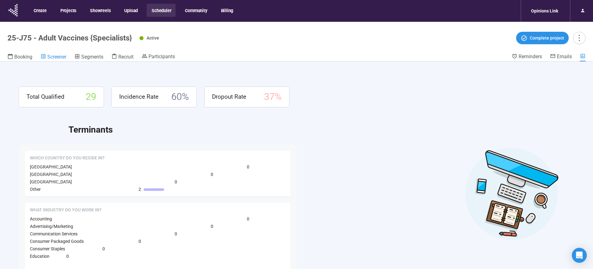
click at [56, 54] on span "Screener" at bounding box center [56, 57] width 19 height 6
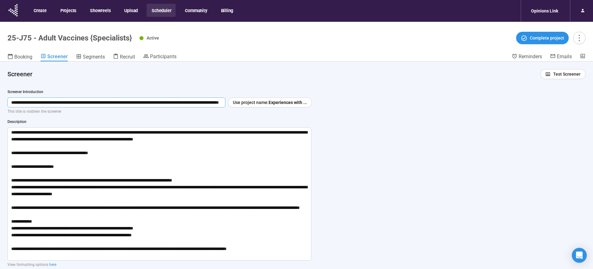
scroll to position [0, 55]
drag, startPoint x: 134, startPoint y: 102, endPoint x: 231, endPoint y: 105, distance: 96.9
click at [225, 105] on input "**********" at bounding box center [116, 102] width 218 height 10
click at [384, 164] on div "**********" at bounding box center [296, 176] width 593 height 229
click at [168, 10] on button "Scheduler" at bounding box center [161, 10] width 29 height 13
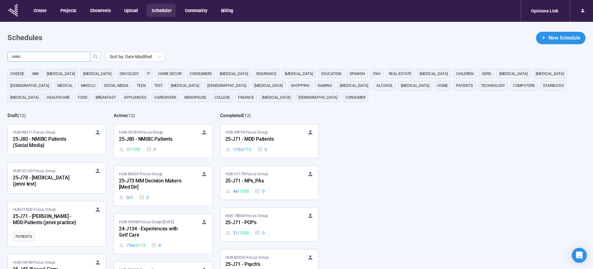
click at [44, 57] on input "text" at bounding box center [46, 56] width 71 height 7
type input "**"
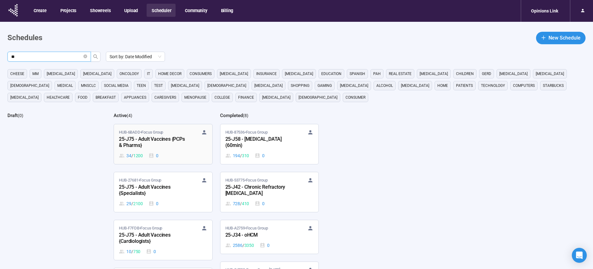
click at [142, 139] on div "25-J75 - Adult Vaccines {PCPs & Pharms}" at bounding box center [153, 142] width 68 height 14
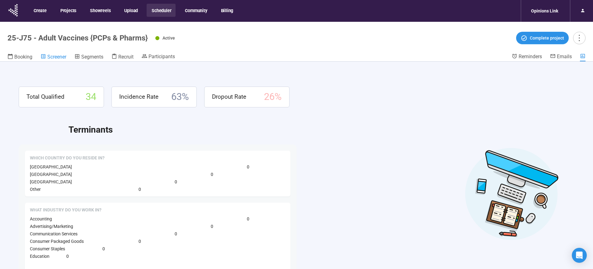
click at [50, 56] on span "Screener" at bounding box center [56, 57] width 19 height 6
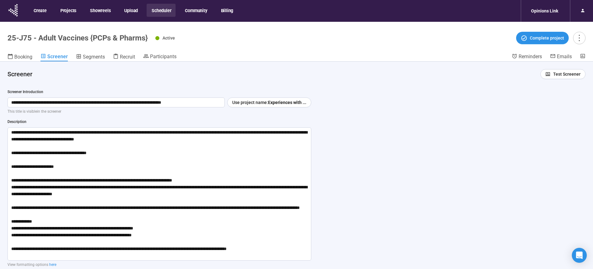
click at [159, 9] on button "Scheduler" at bounding box center [161, 10] width 29 height 13
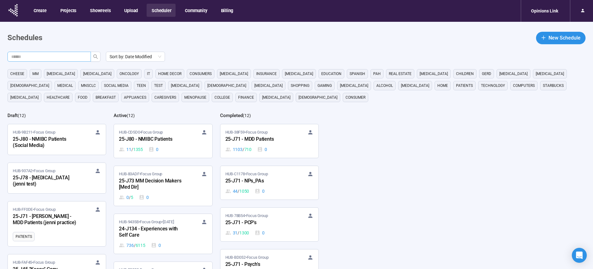
click at [62, 55] on input "text" at bounding box center [46, 56] width 71 height 7
type input "**"
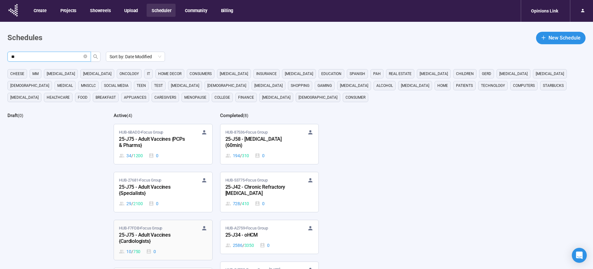
click at [140, 232] on div "25-J75 - Adult Vaccines {Cardiologists}" at bounding box center [153, 238] width 68 height 14
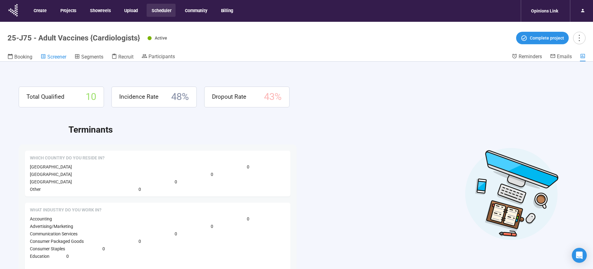
click at [55, 56] on span "Screener" at bounding box center [56, 57] width 19 height 6
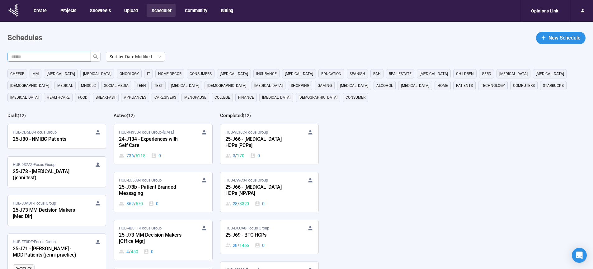
click at [67, 58] on input "text" at bounding box center [46, 56] width 71 height 7
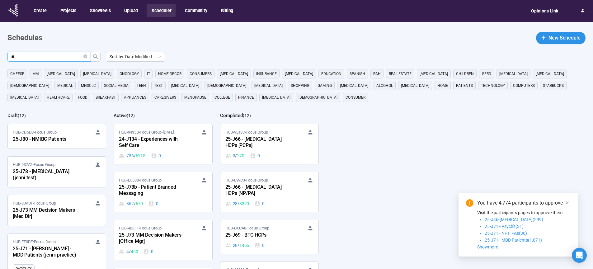
type input "**"
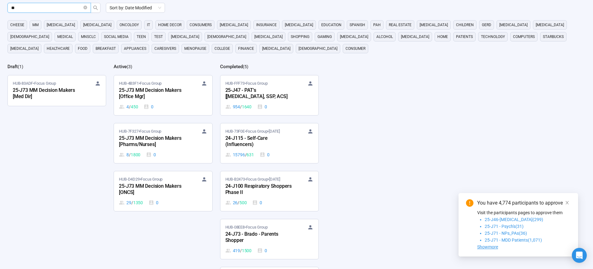
scroll to position [52, 0]
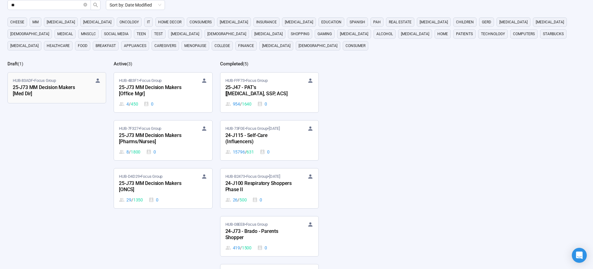
click at [50, 88] on div "25-J73 MM Decision Makers [Med Dir]" at bounding box center [47, 91] width 68 height 14
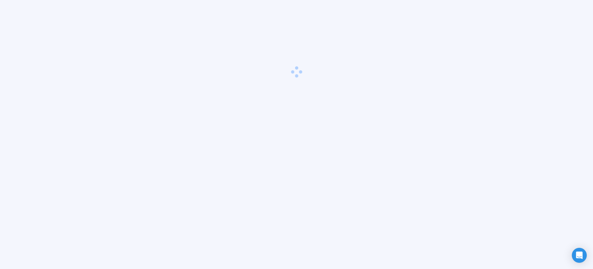
scroll to position [22, 0]
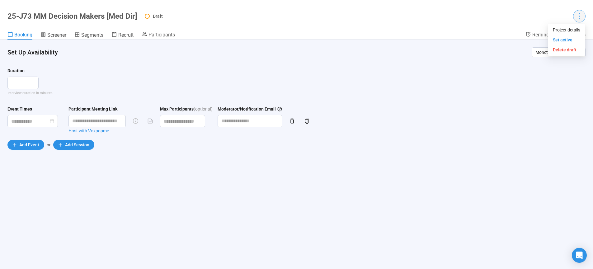
click at [575, 16] on icon "more" at bounding box center [579, 16] width 8 height 8
click at [570, 30] on span "Project details" at bounding box center [566, 29] width 27 height 7
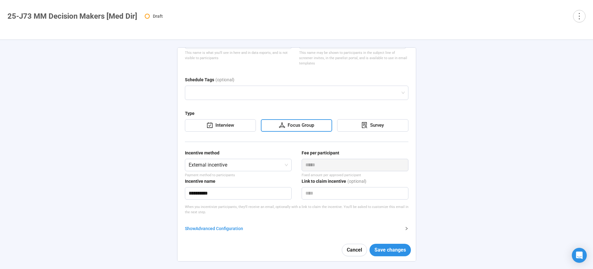
scroll to position [65, 0]
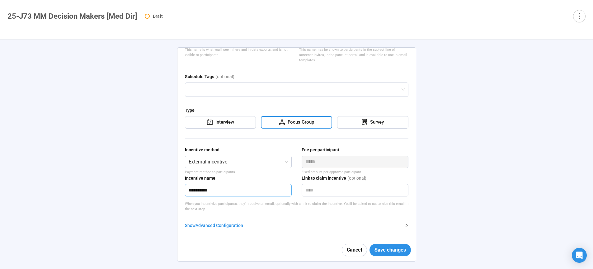
drag, startPoint x: 220, startPoint y: 191, endPoint x: 137, endPoint y: 187, distance: 83.9
click at [185, 187] on input "**********" at bounding box center [238, 190] width 107 height 12
click at [204, 191] on input "*" at bounding box center [238, 190] width 107 height 12
type input "********"
click at [383, 247] on span "Save changes" at bounding box center [390, 250] width 31 height 8
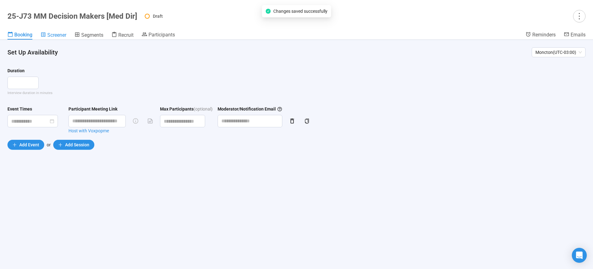
click at [58, 33] on span "Screener" at bounding box center [56, 35] width 19 height 6
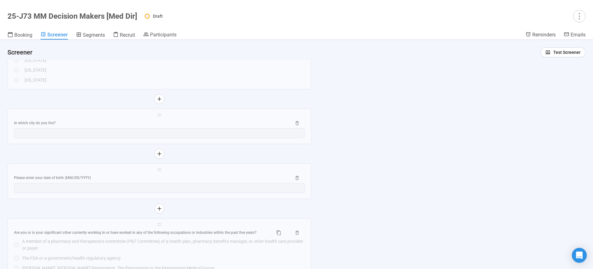
scroll to position [931, 0]
click at [95, 34] on span "Segments" at bounding box center [94, 35] width 22 height 6
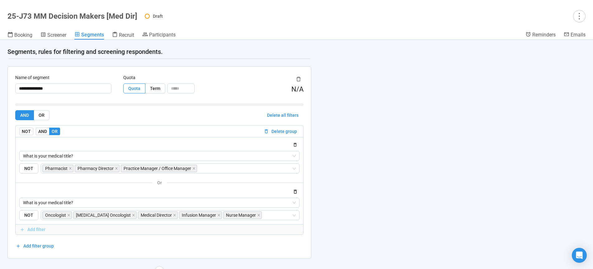
scroll to position [328, 0]
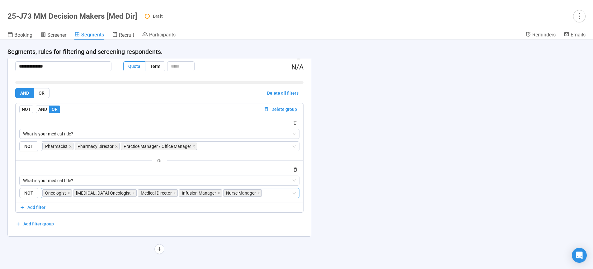
click at [273, 193] on input "search" at bounding box center [277, 192] width 29 height 7
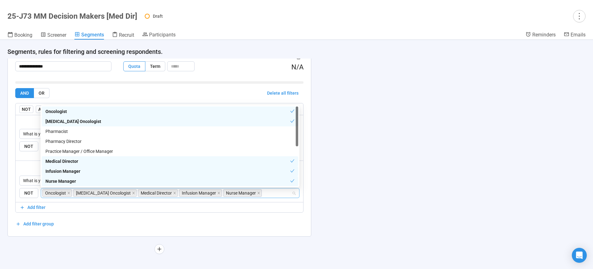
click at [413, 192] on div "**********" at bounding box center [296, 154] width 593 height 229
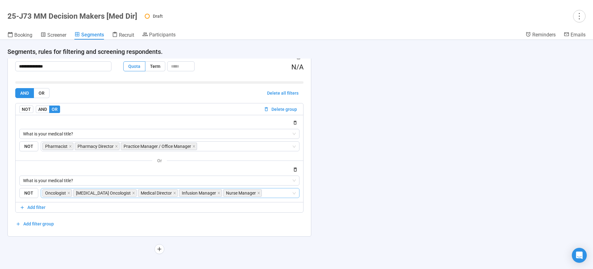
scroll to position [329, 0]
click at [62, 35] on span "Screener" at bounding box center [56, 35] width 19 height 6
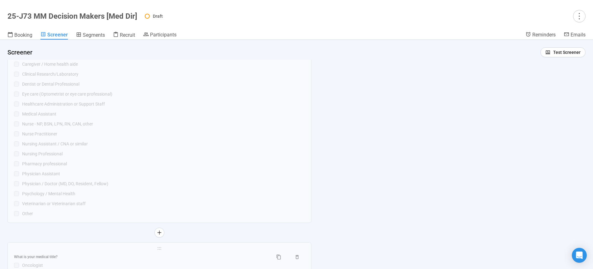
scroll to position [1524, 0]
click at [578, 16] on icon "more" at bounding box center [579, 16] width 8 height 8
click at [571, 38] on span "Set active" at bounding box center [563, 39] width 20 height 5
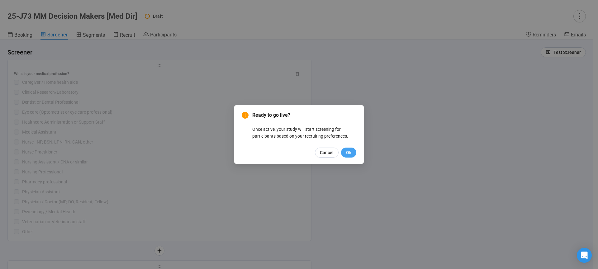
click at [353, 152] on button "Ok" at bounding box center [348, 153] width 15 height 10
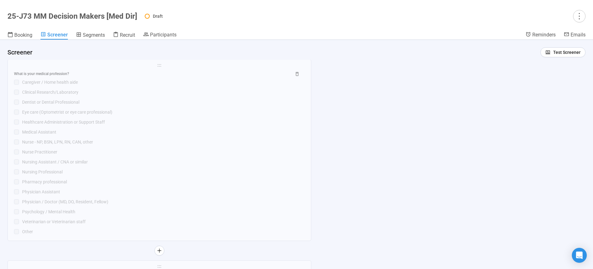
click at [436, 115] on div "**********" at bounding box center [296, 154] width 593 height 229
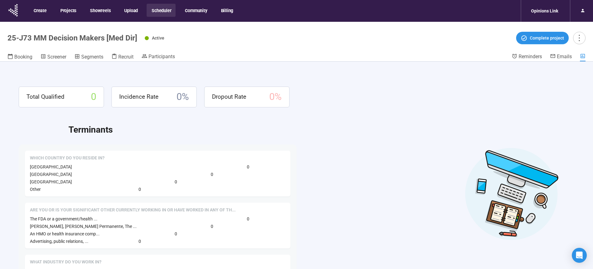
scroll to position [22, 0]
